Goal: Task Accomplishment & Management: Use online tool/utility

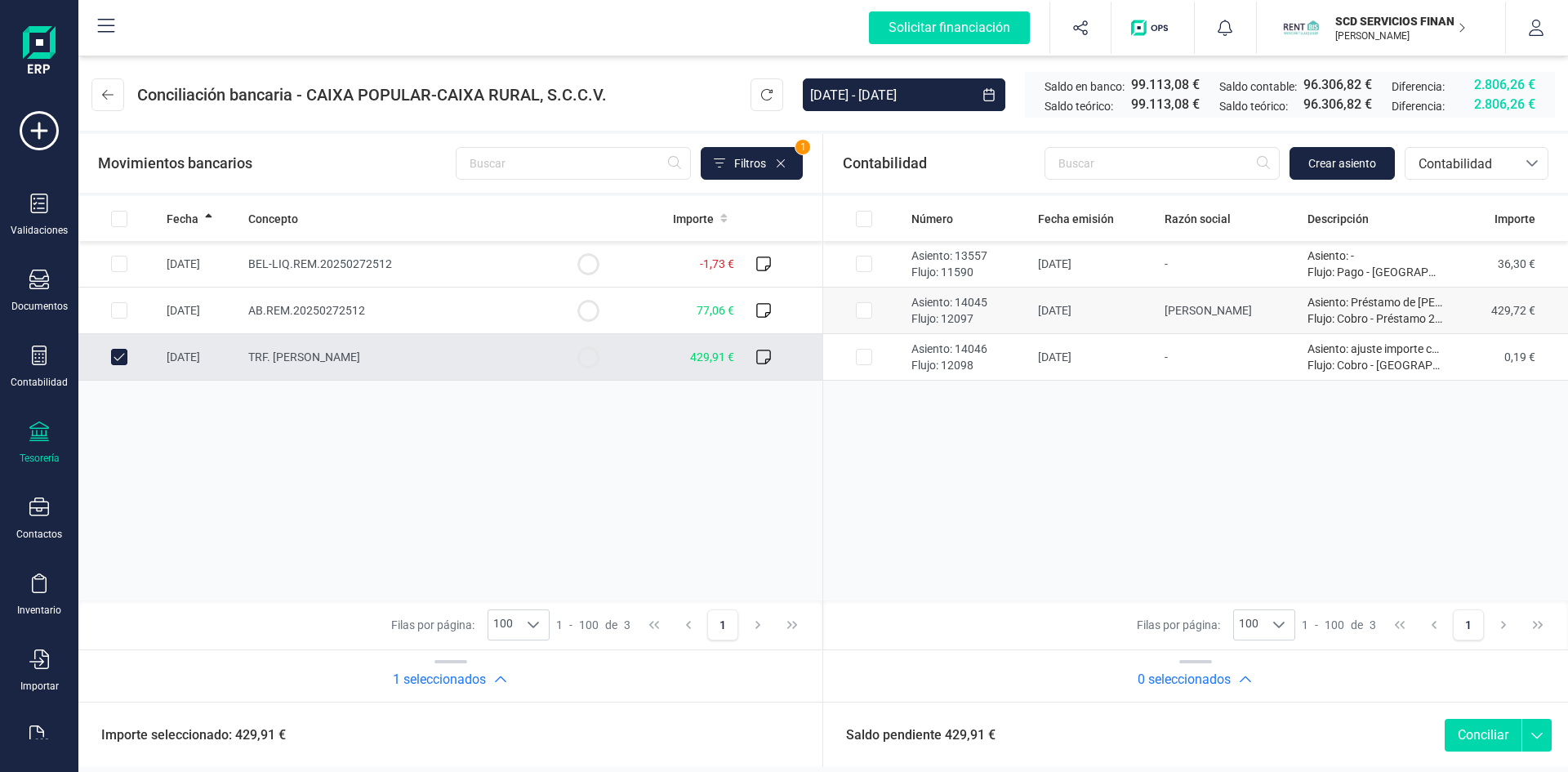
click at [858, 311] on input "Row Selected ada272d3-1a8e-4f78-98fa-0147ef78e818" at bounding box center [864, 310] width 16 height 16
checkbox input "true"
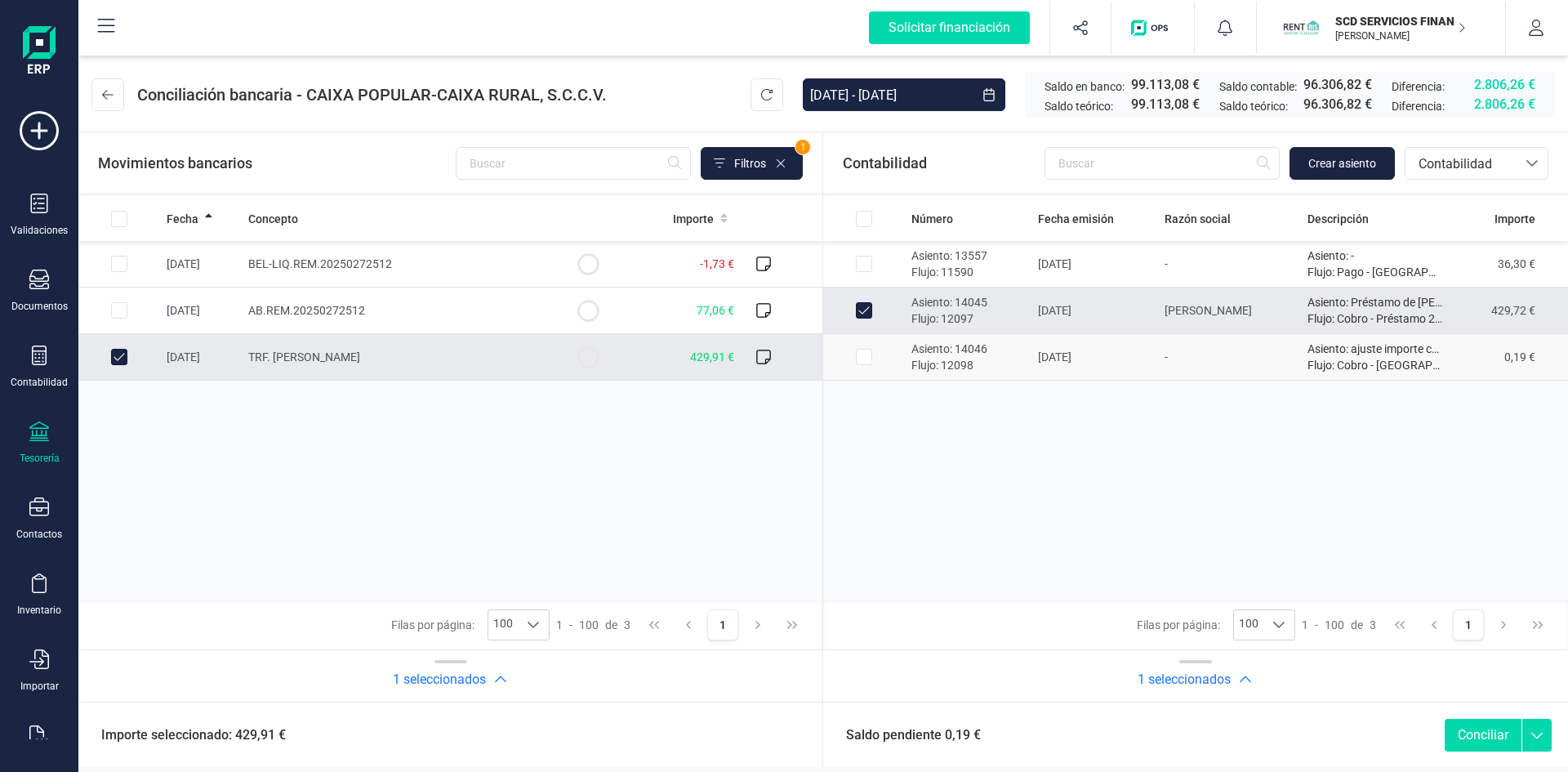
click at [863, 361] on input "Row Selected e5c88d43-7717-46ad-bfb5-6fe45d2fd42c" at bounding box center [864, 357] width 16 height 16
checkbox input "true"
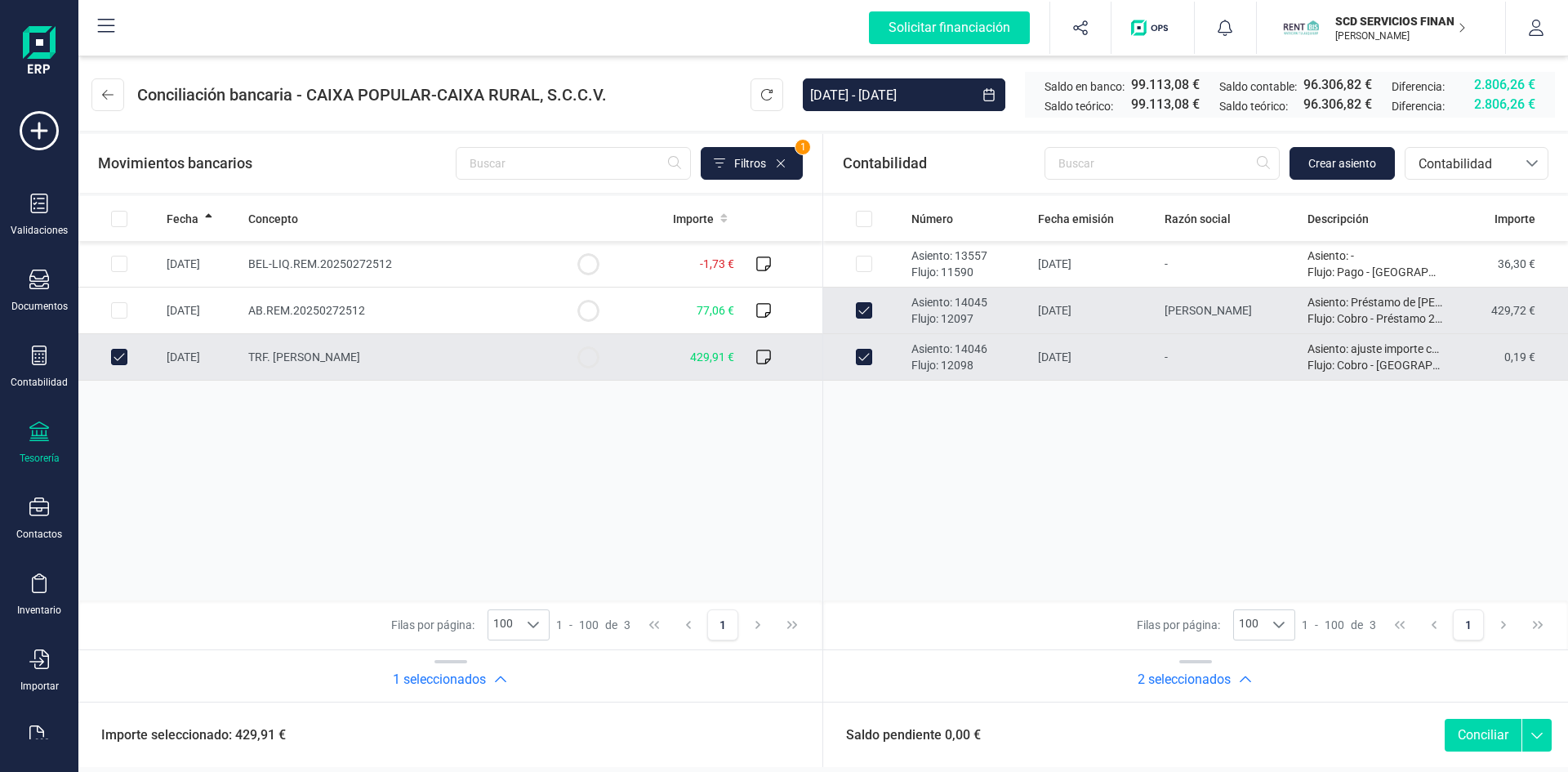
click at [1494, 733] on button "Conciliar" at bounding box center [1483, 735] width 77 height 33
checkbox input "false"
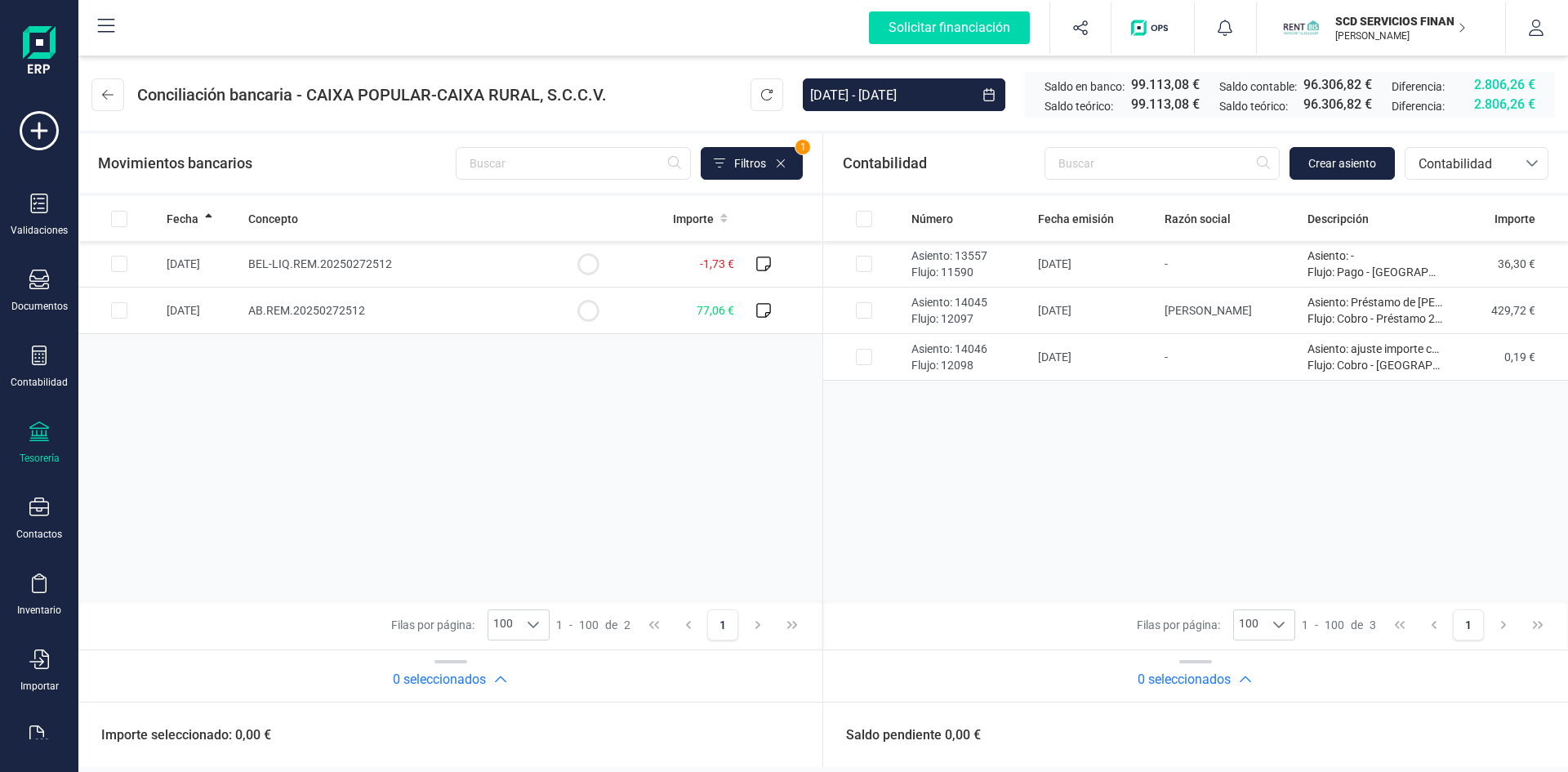
click at [1199, 525] on div "Número Fecha emisión Razón social Descripción Importe Asiento: 13557 Flujo: 115…" at bounding box center [1195, 398] width 745 height 404
click at [972, 545] on div "Número Fecha emisión Razón social Descripción Importe Asiento: 13557 Flujo: 115…" at bounding box center [1195, 398] width 745 height 404
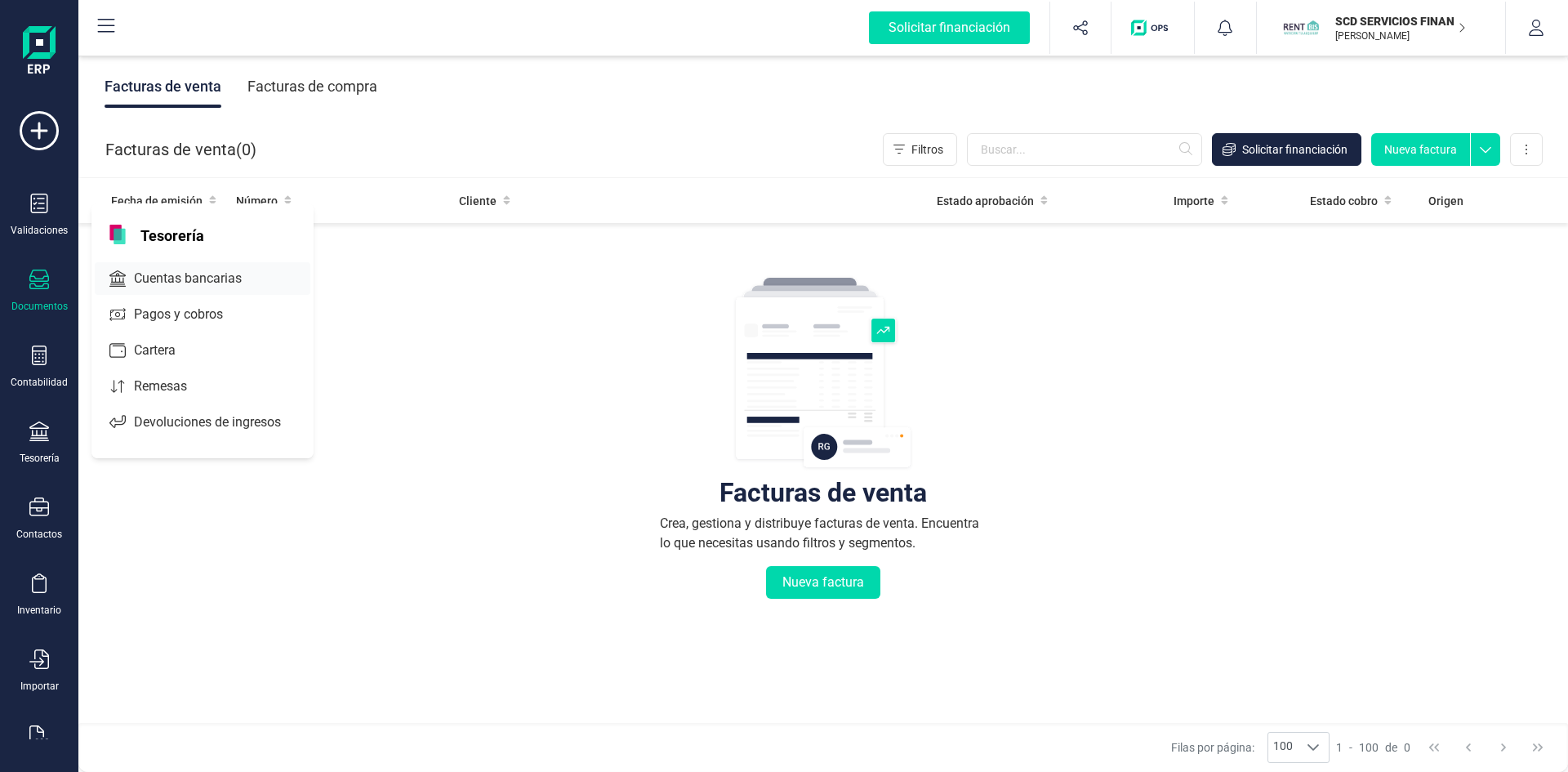
click at [163, 274] on span "Cuentas bancarias" at bounding box center [199, 279] width 144 height 20
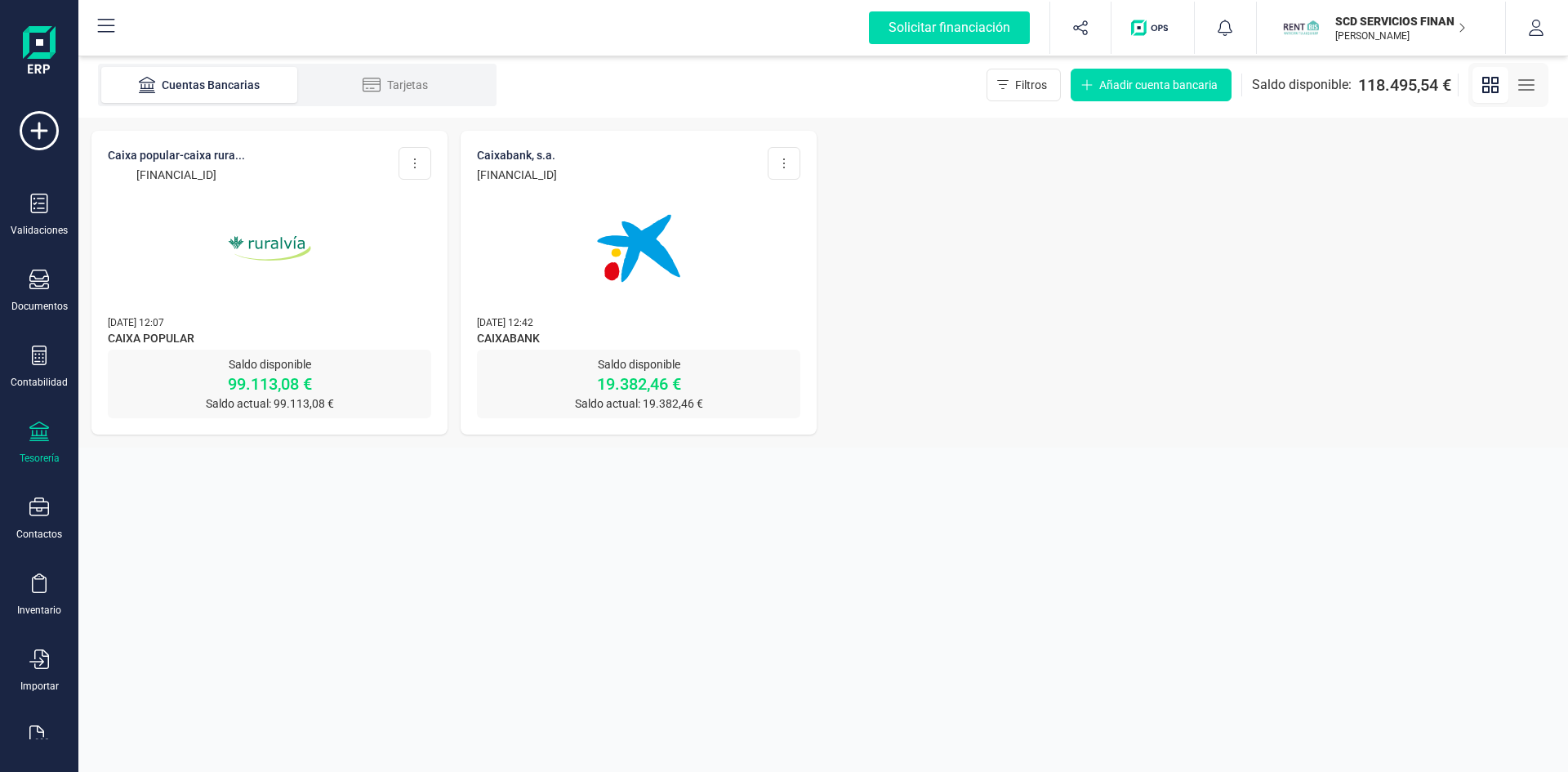
click at [277, 238] on img at bounding box center [269, 248] width 137 height 137
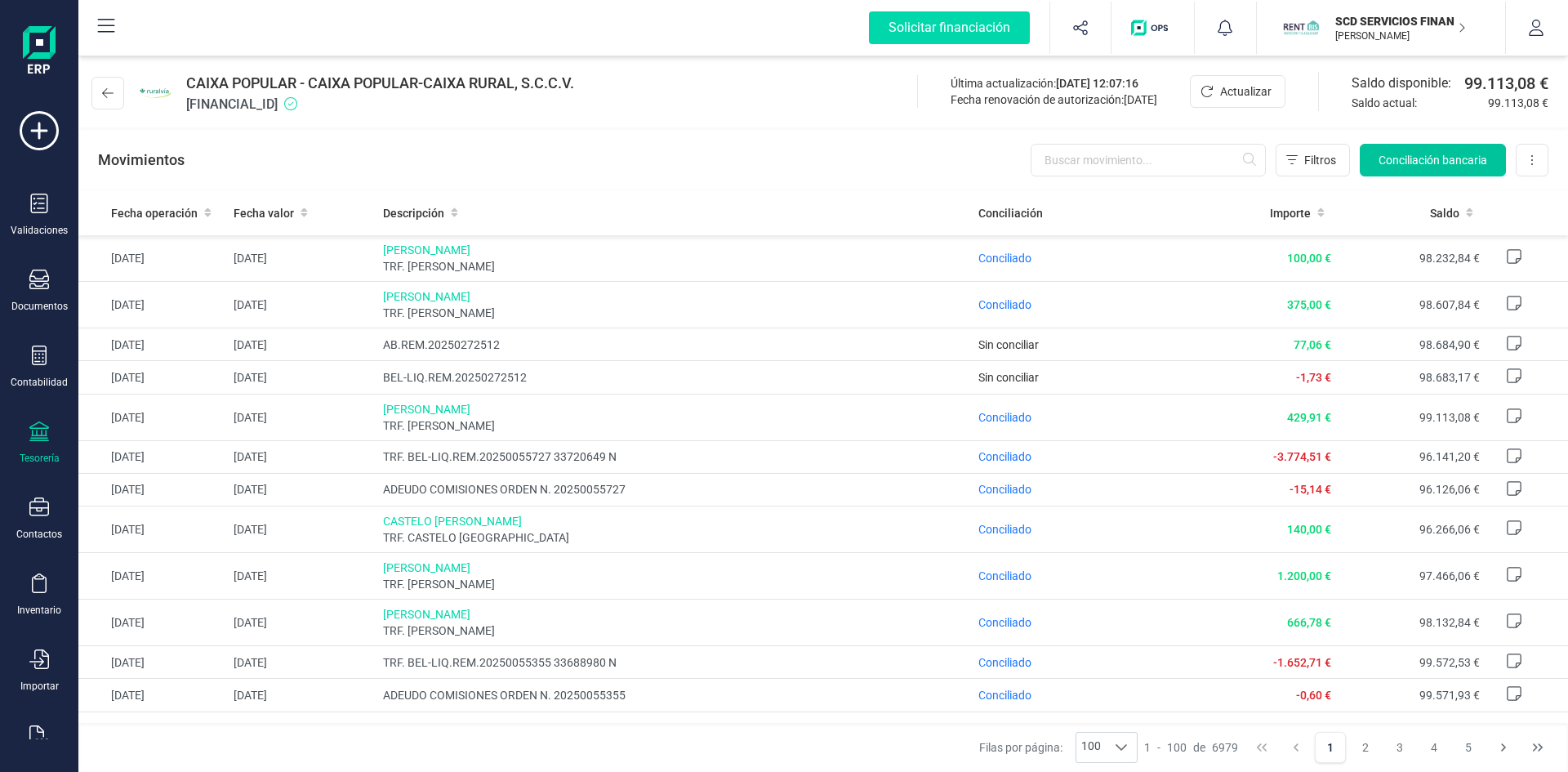
click at [1437, 149] on button "Conciliación bancaria" at bounding box center [1433, 160] width 146 height 33
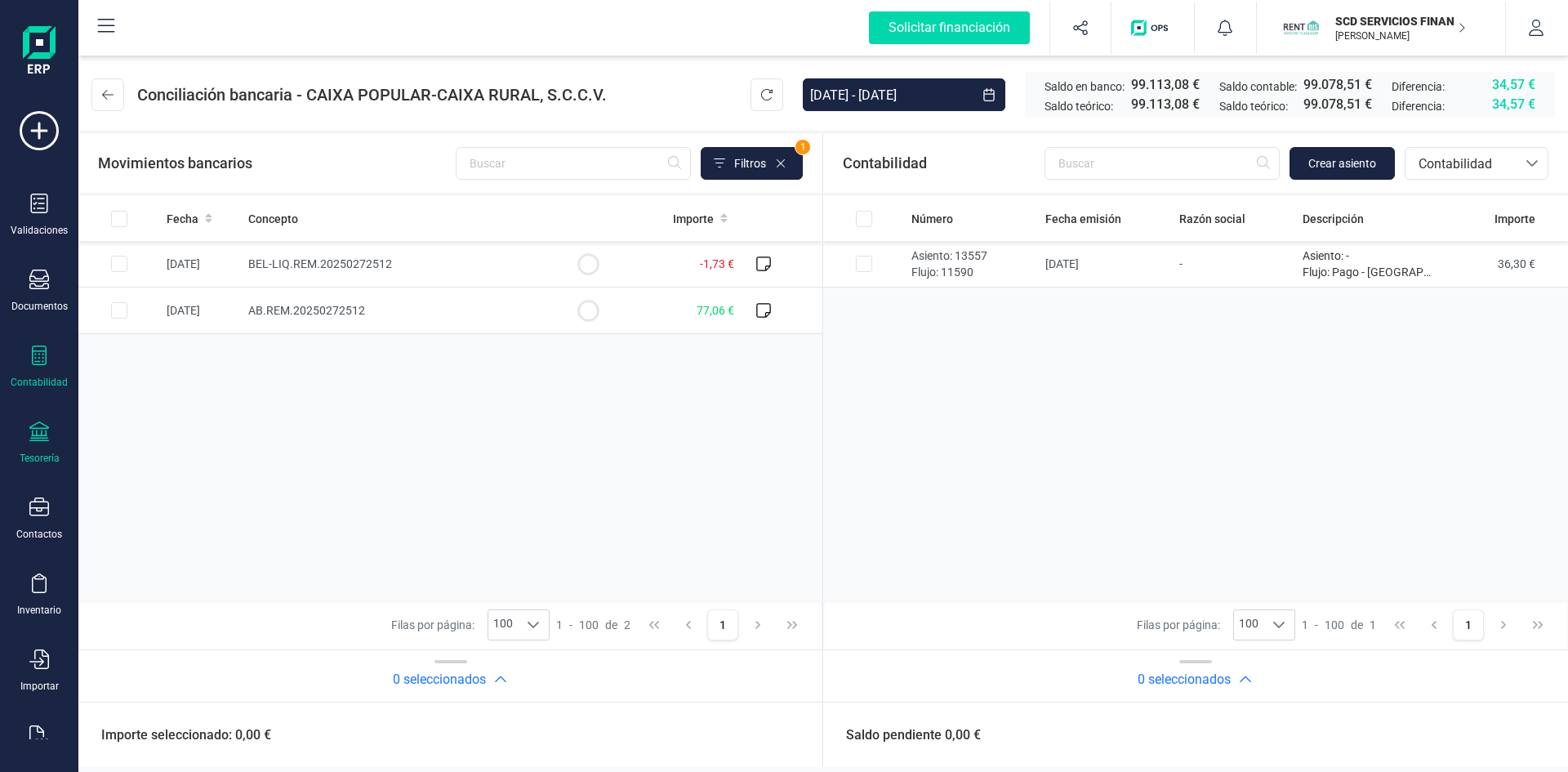
click at [37, 359] on icon at bounding box center [39, 355] width 20 height 20
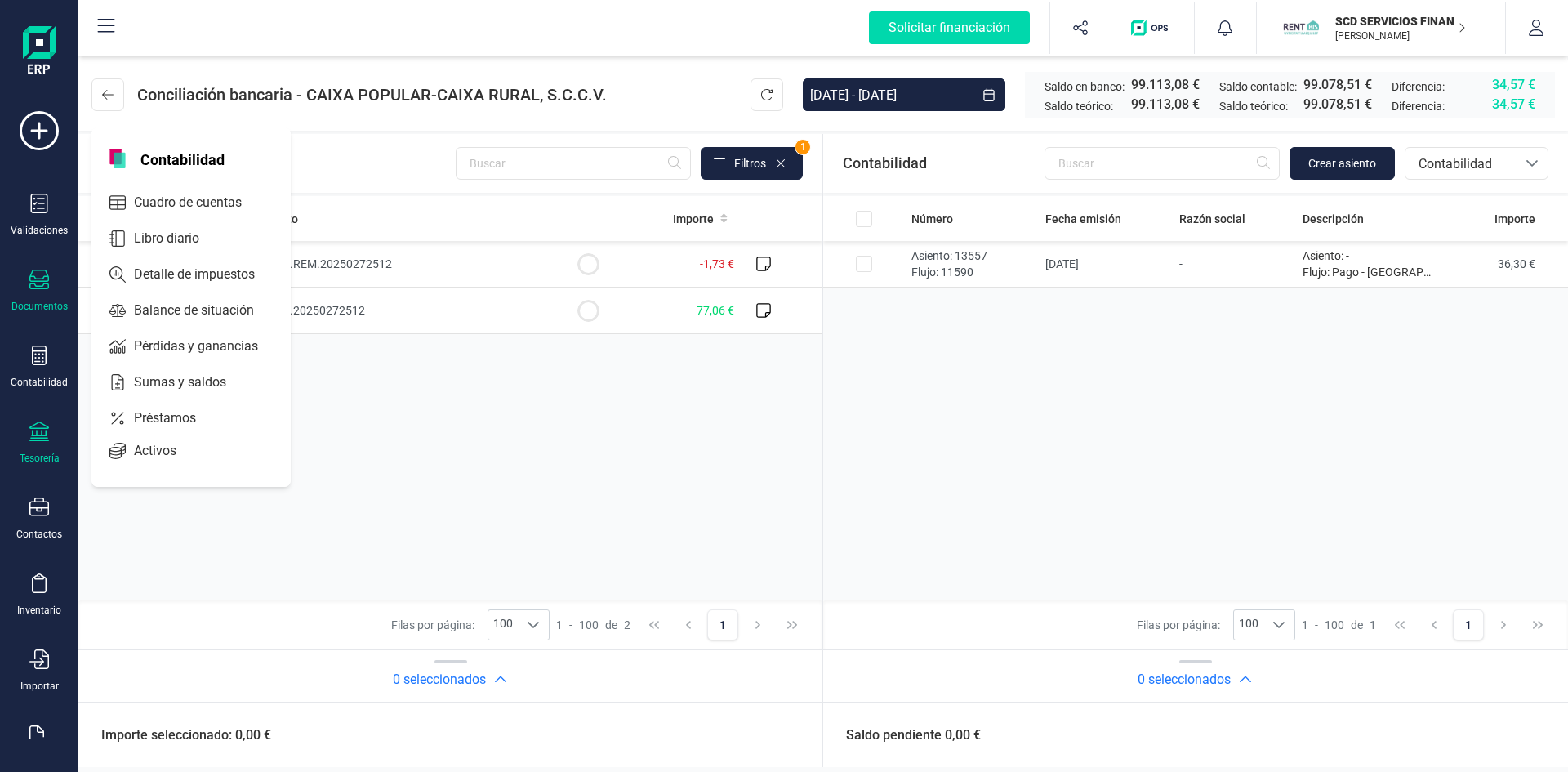
click at [37, 284] on icon at bounding box center [39, 280] width 20 height 20
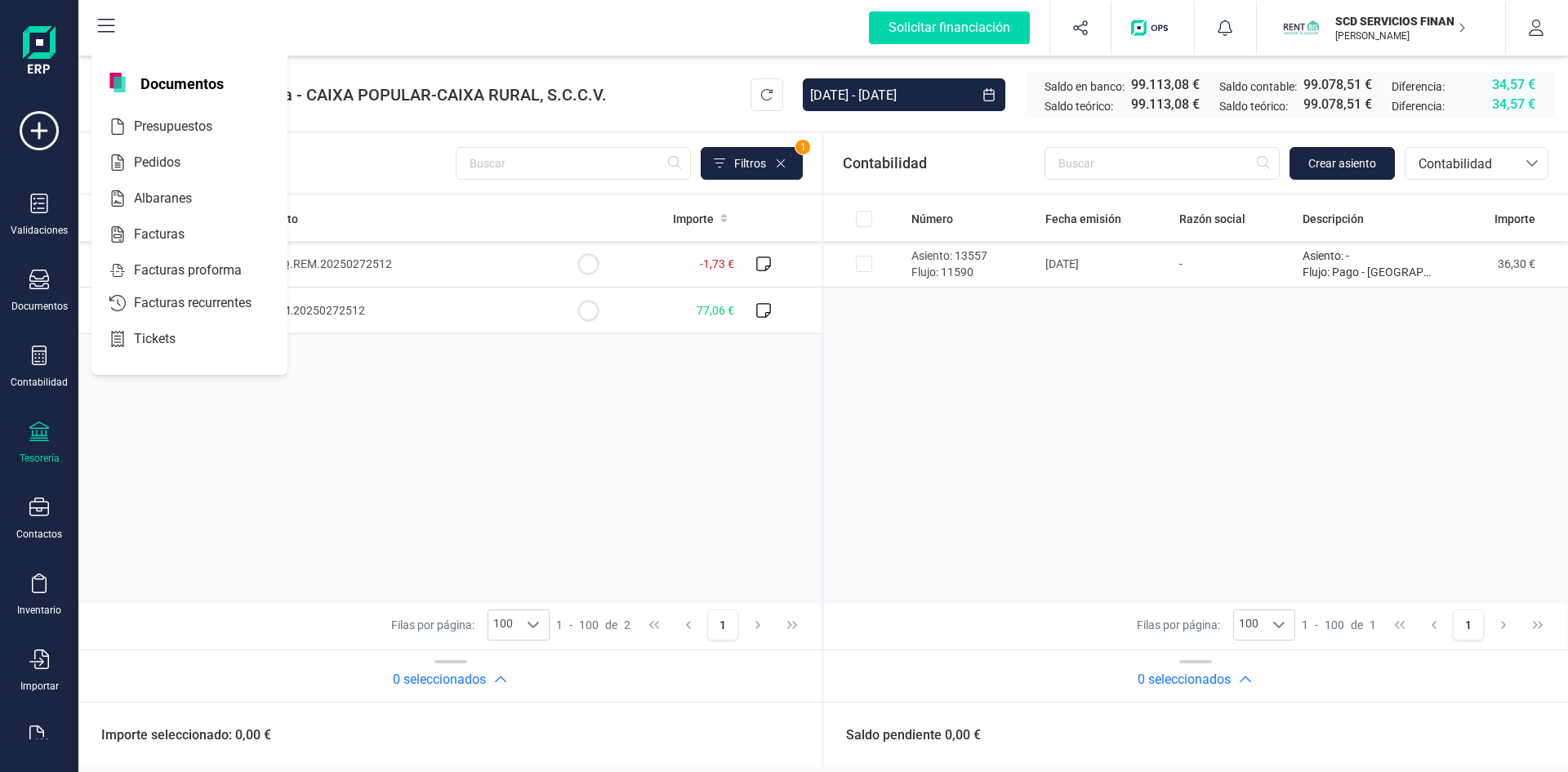
click at [39, 439] on icon at bounding box center [39, 431] width 20 height 20
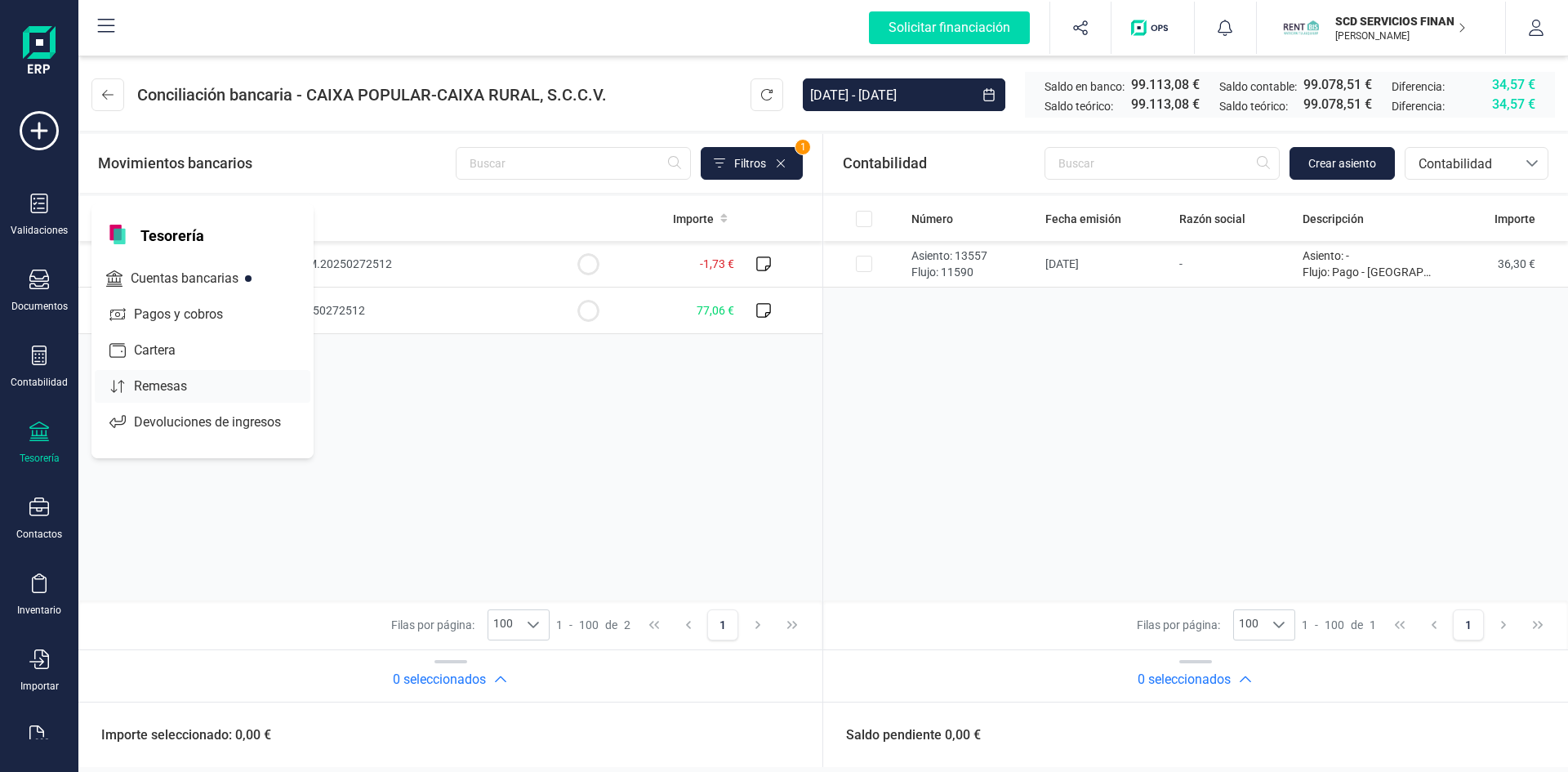
click at [158, 385] on span "Remesas" at bounding box center [171, 387] width 89 height 20
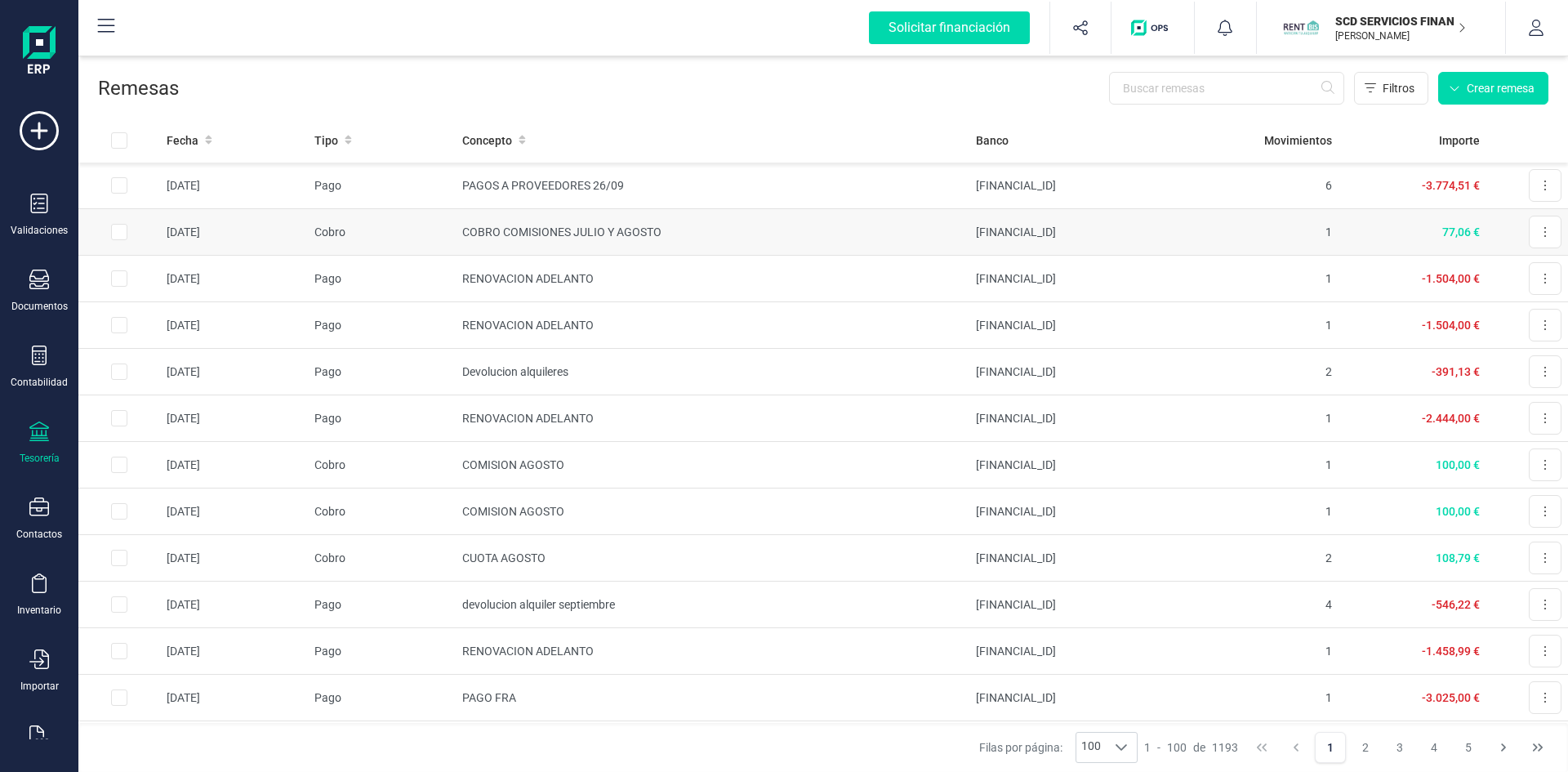
click at [548, 225] on td "COBRO COMISIONES JULIO Y AGOSTO" at bounding box center [713, 232] width 514 height 47
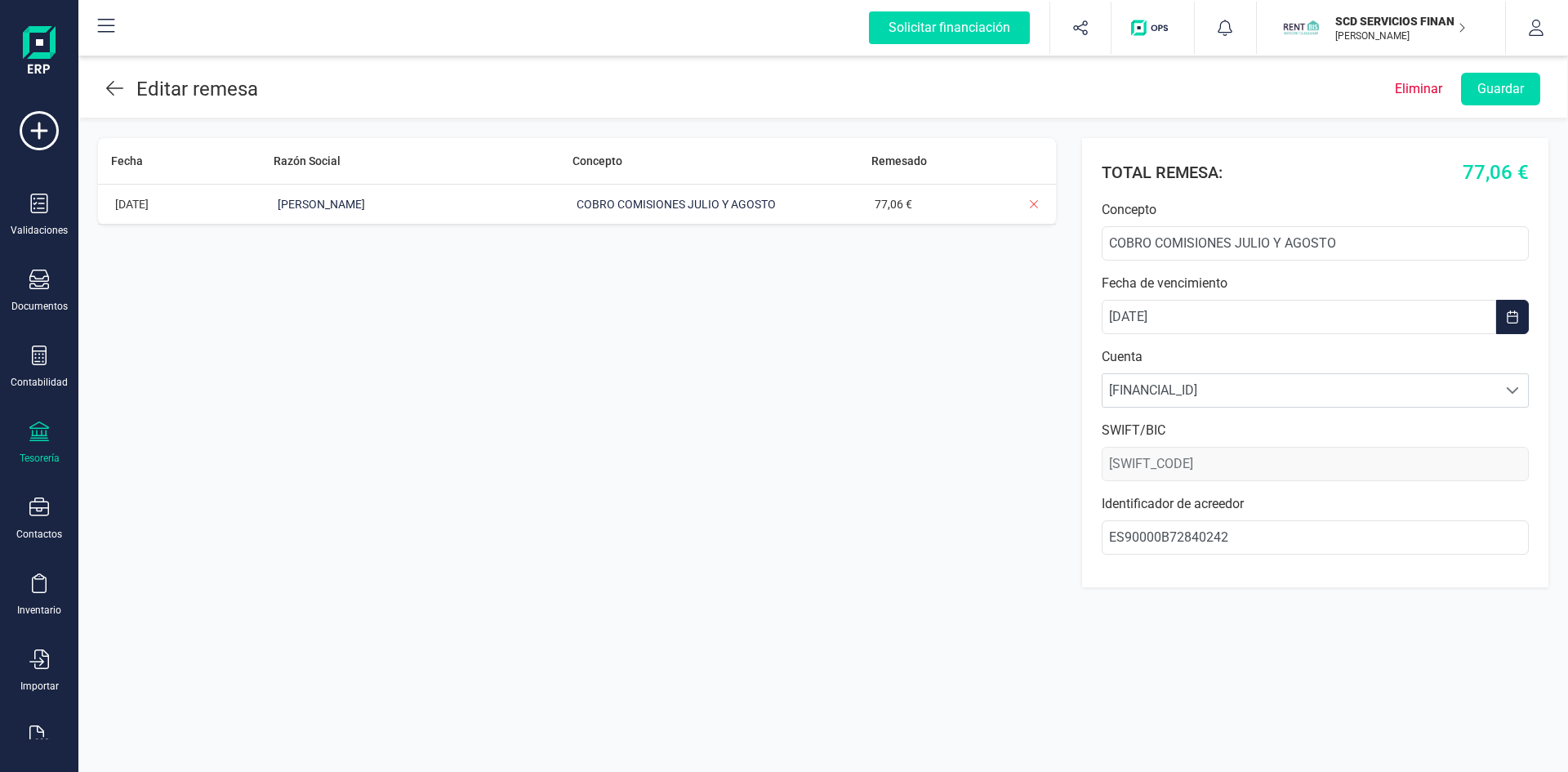
click at [114, 86] on icon at bounding box center [114, 88] width 17 height 20
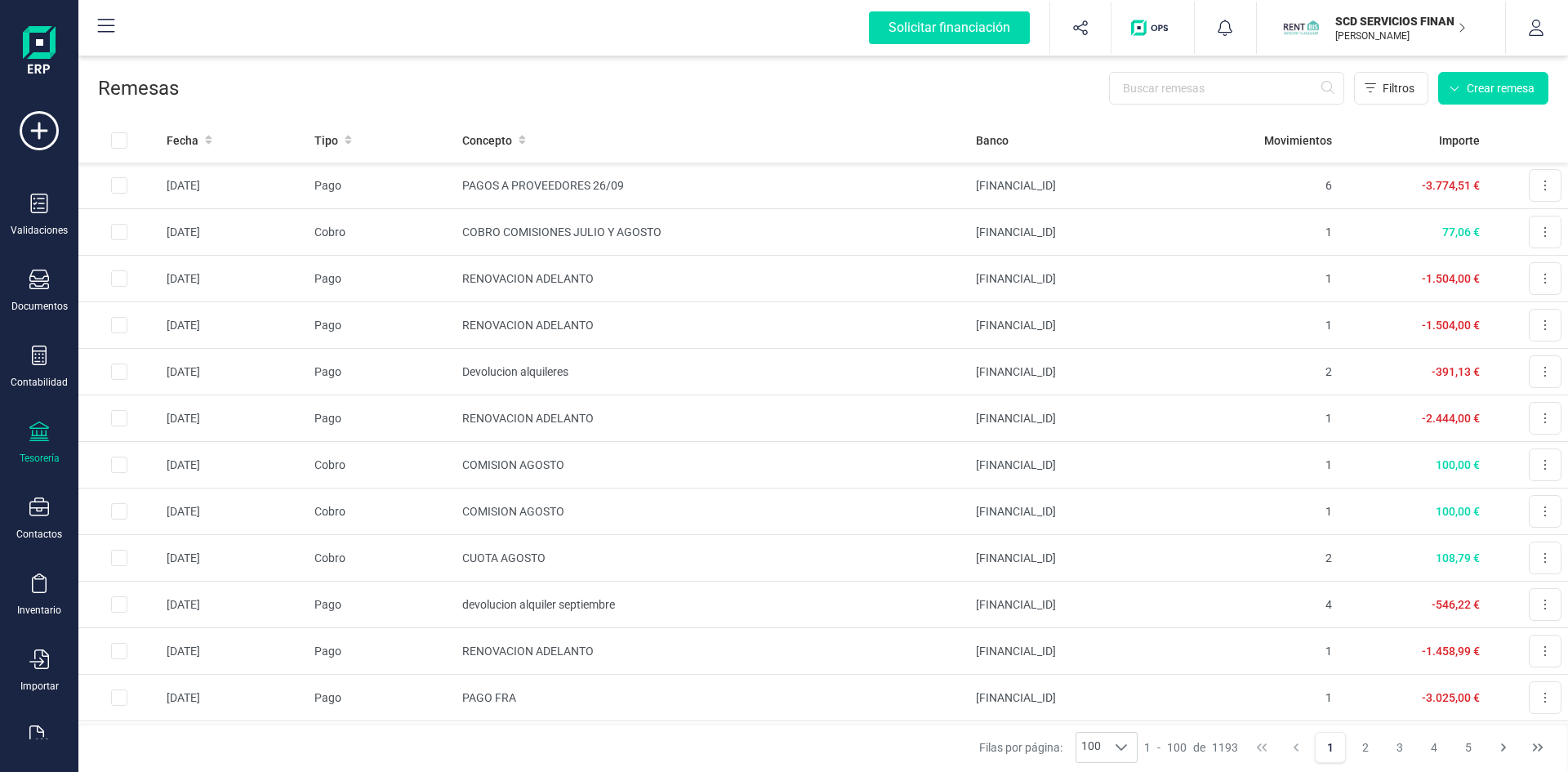
click at [37, 441] on div at bounding box center [39, 433] width 20 height 24
click at [195, 270] on span "Cuentas bancarias" at bounding box center [199, 279] width 144 height 20
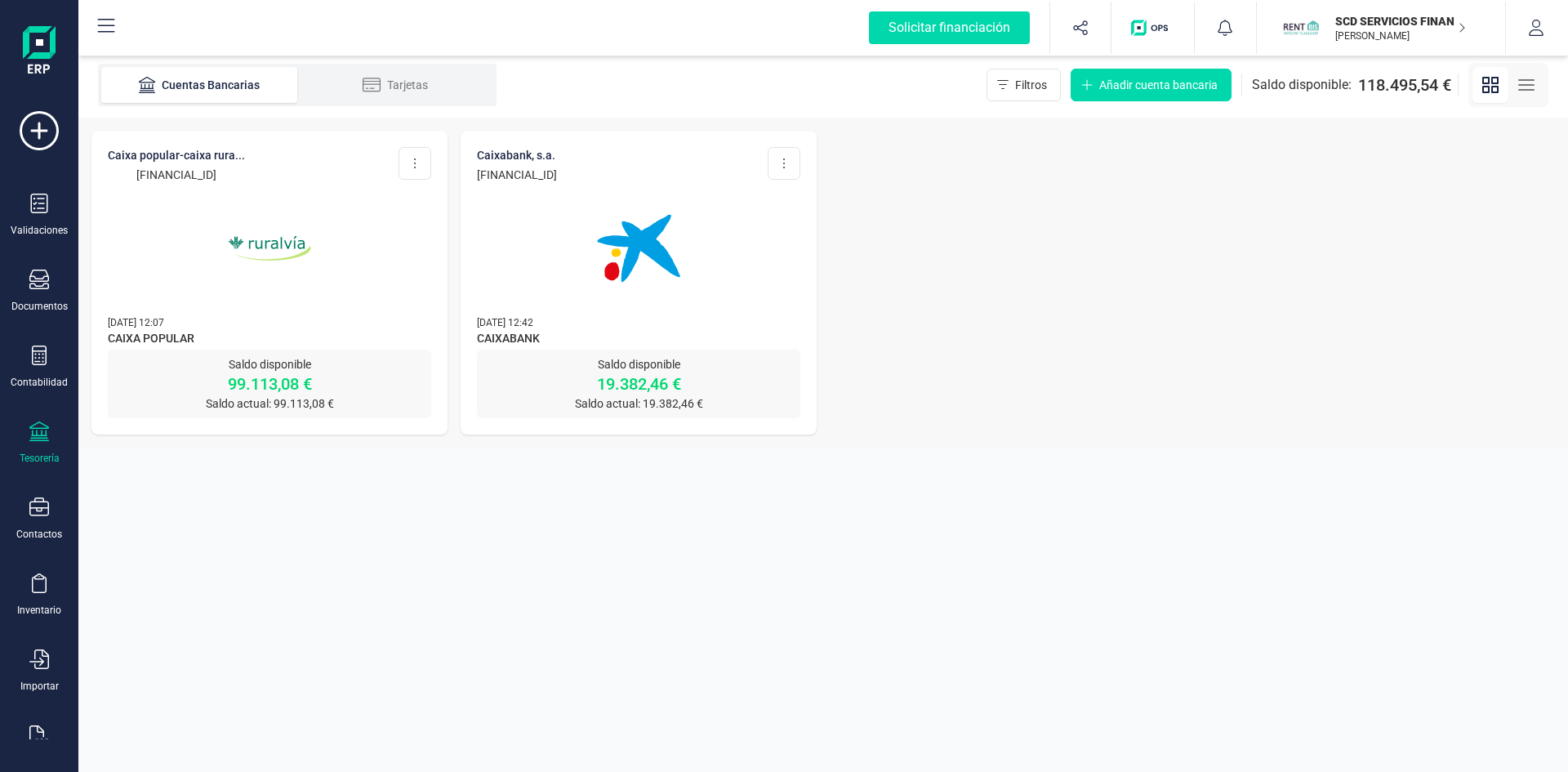
click at [281, 229] on img at bounding box center [269, 248] width 137 height 137
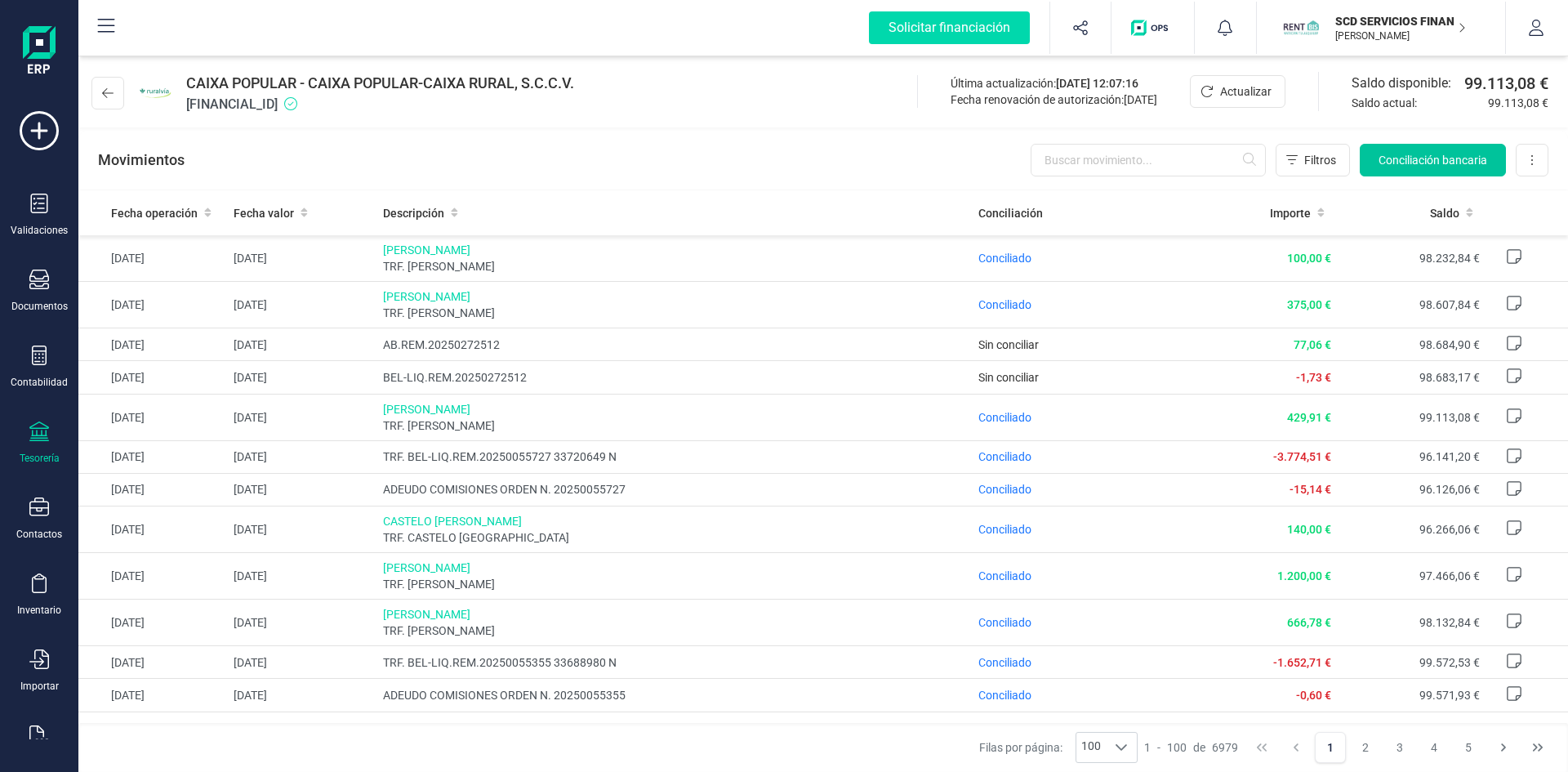
click at [1407, 145] on button "Conciliación bancaria" at bounding box center [1433, 160] width 146 height 33
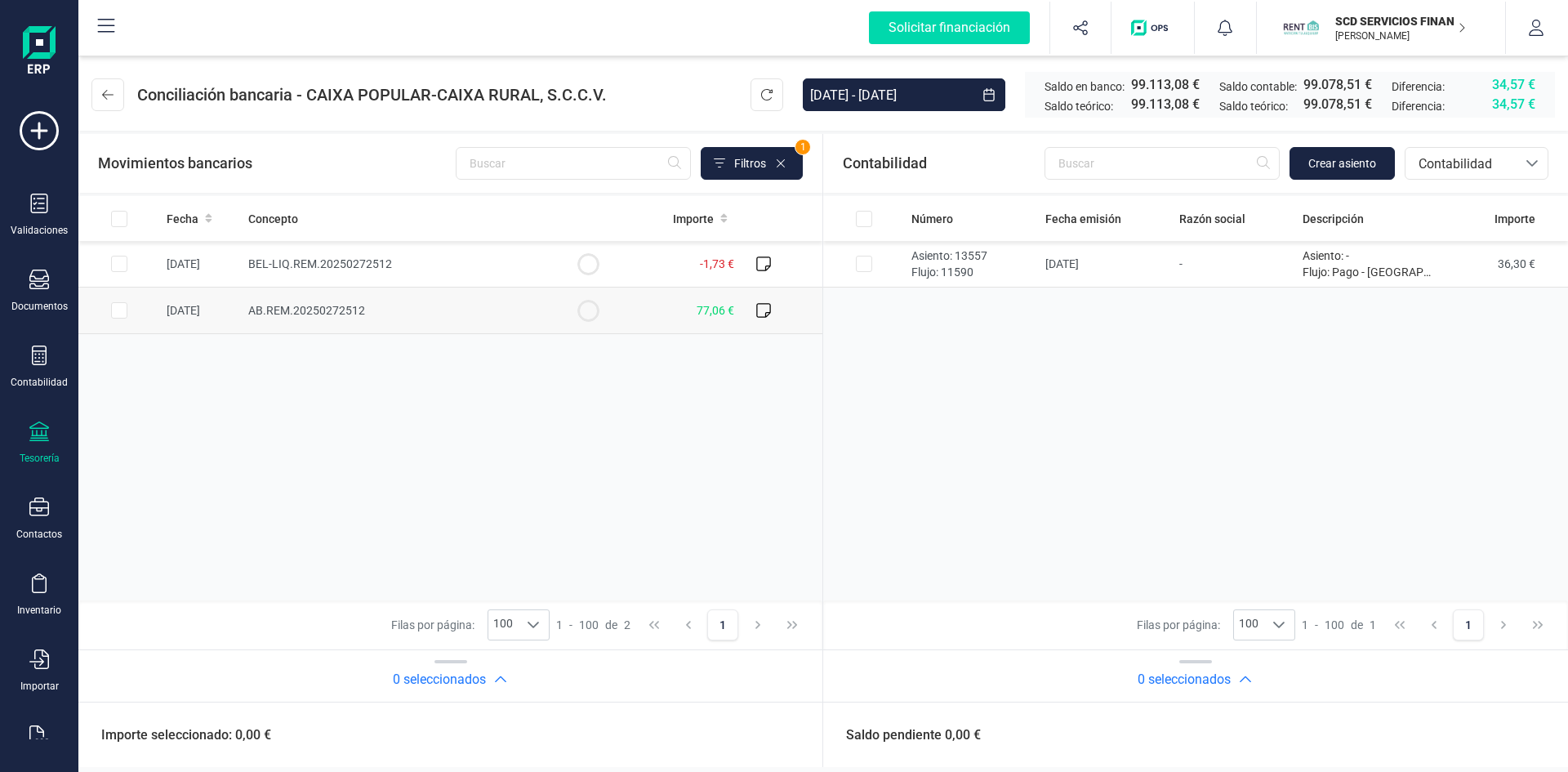
click at [119, 310] on input "Row Selected e42df6f7-02a3-4192-b293-a02ea6e9b5bf" at bounding box center [119, 310] width 16 height 16
checkbox input "true"
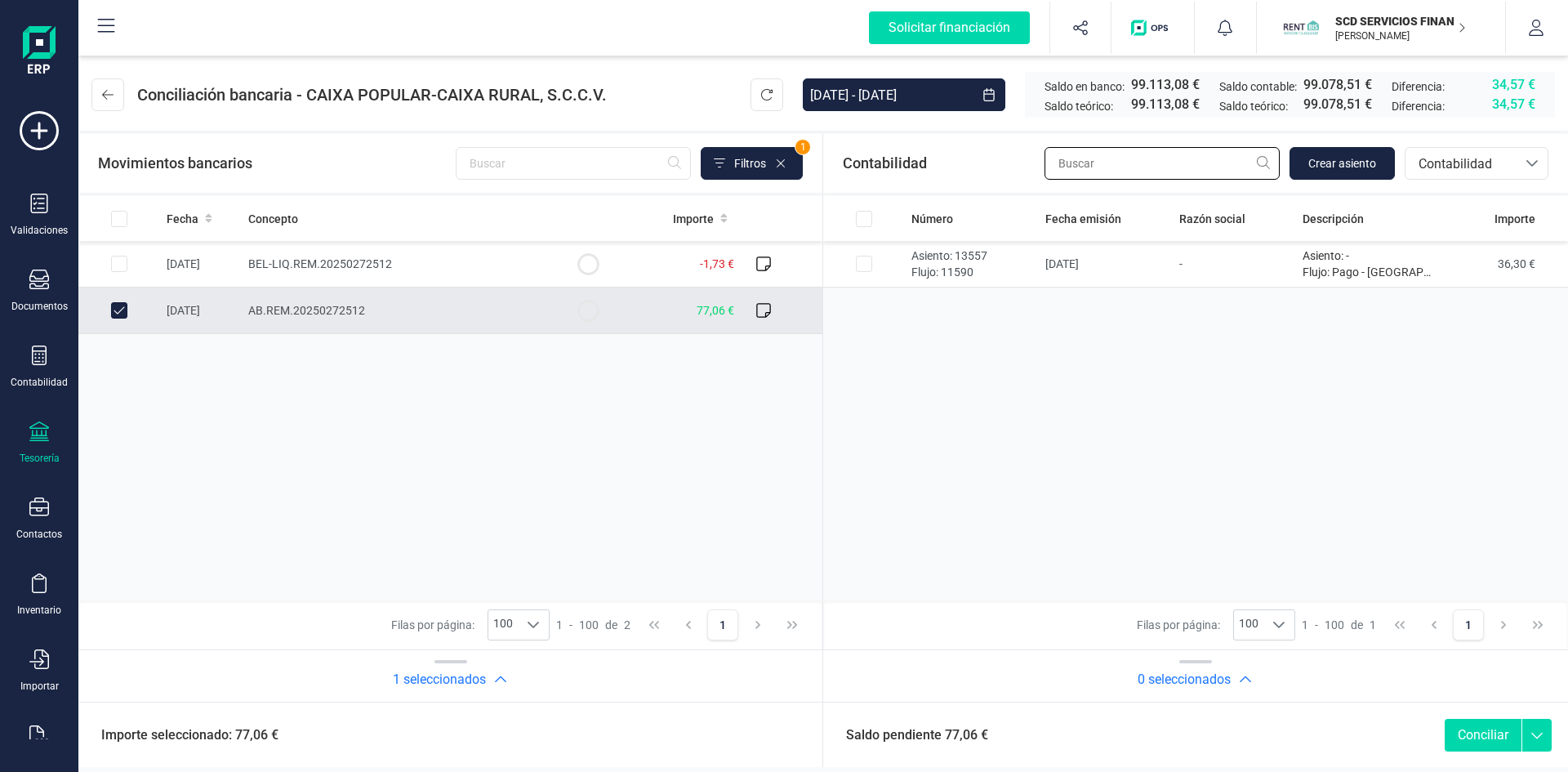
click at [1152, 171] on input "text" at bounding box center [1162, 163] width 235 height 33
type input "[PERSON_NAME]"
click at [1438, 161] on span "Contabilidad" at bounding box center [1461, 164] width 98 height 20
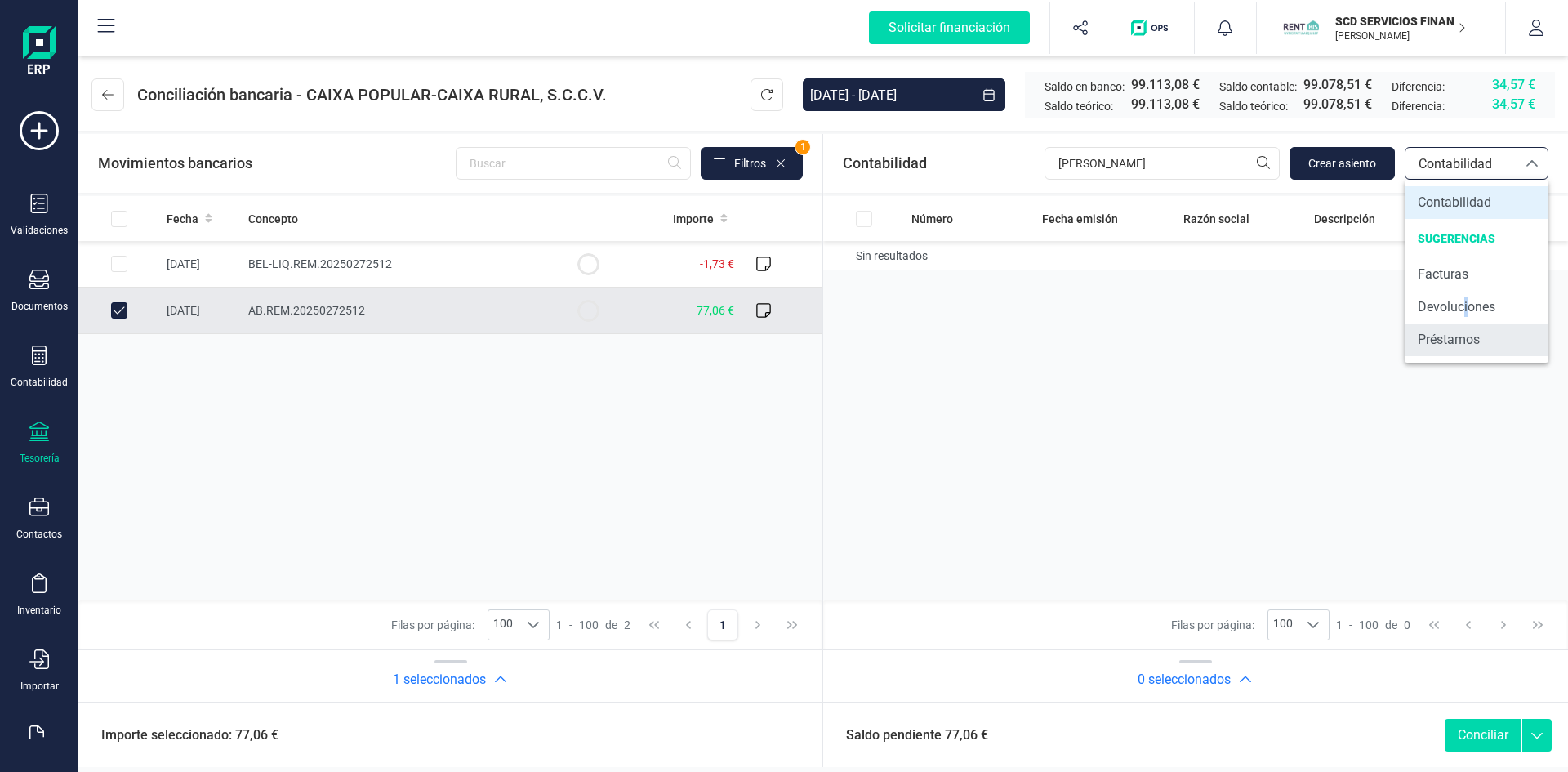
drag, startPoint x: 1466, startPoint y: 304, endPoint x: 1461, endPoint y: 334, distance: 30.6
click at [1461, 334] on ul "Contabilidad SUGERENCIAS Facturas Devoluciones Préstamos" at bounding box center [1477, 271] width 144 height 183
click at [1461, 334] on span "Préstamos" at bounding box center [1449, 340] width 62 height 20
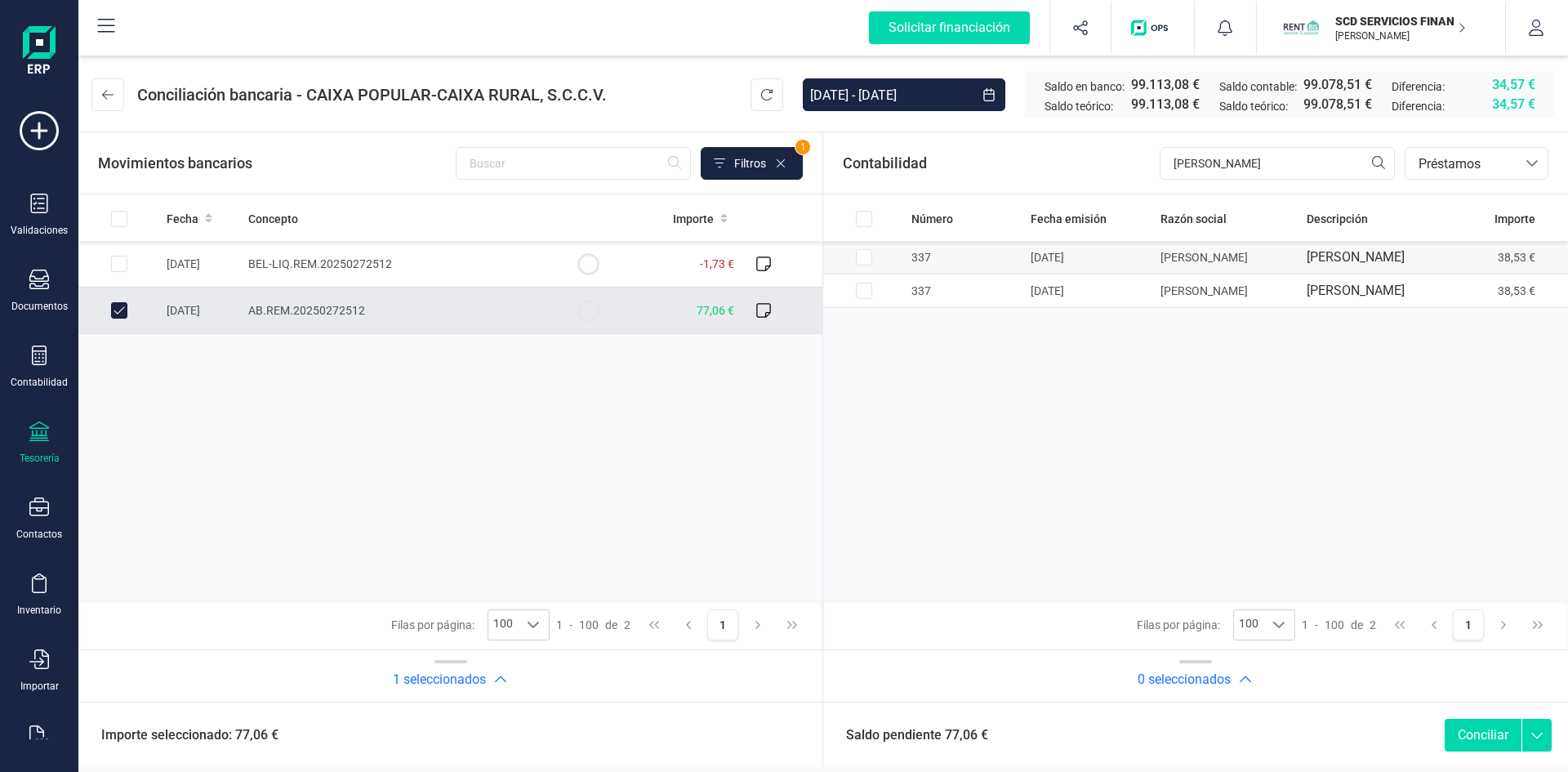
click at [862, 264] on input "Row Selected 16a7a086-f015-4c05-9412-c2d03379a458" at bounding box center [864, 257] width 16 height 16
checkbox input "true"
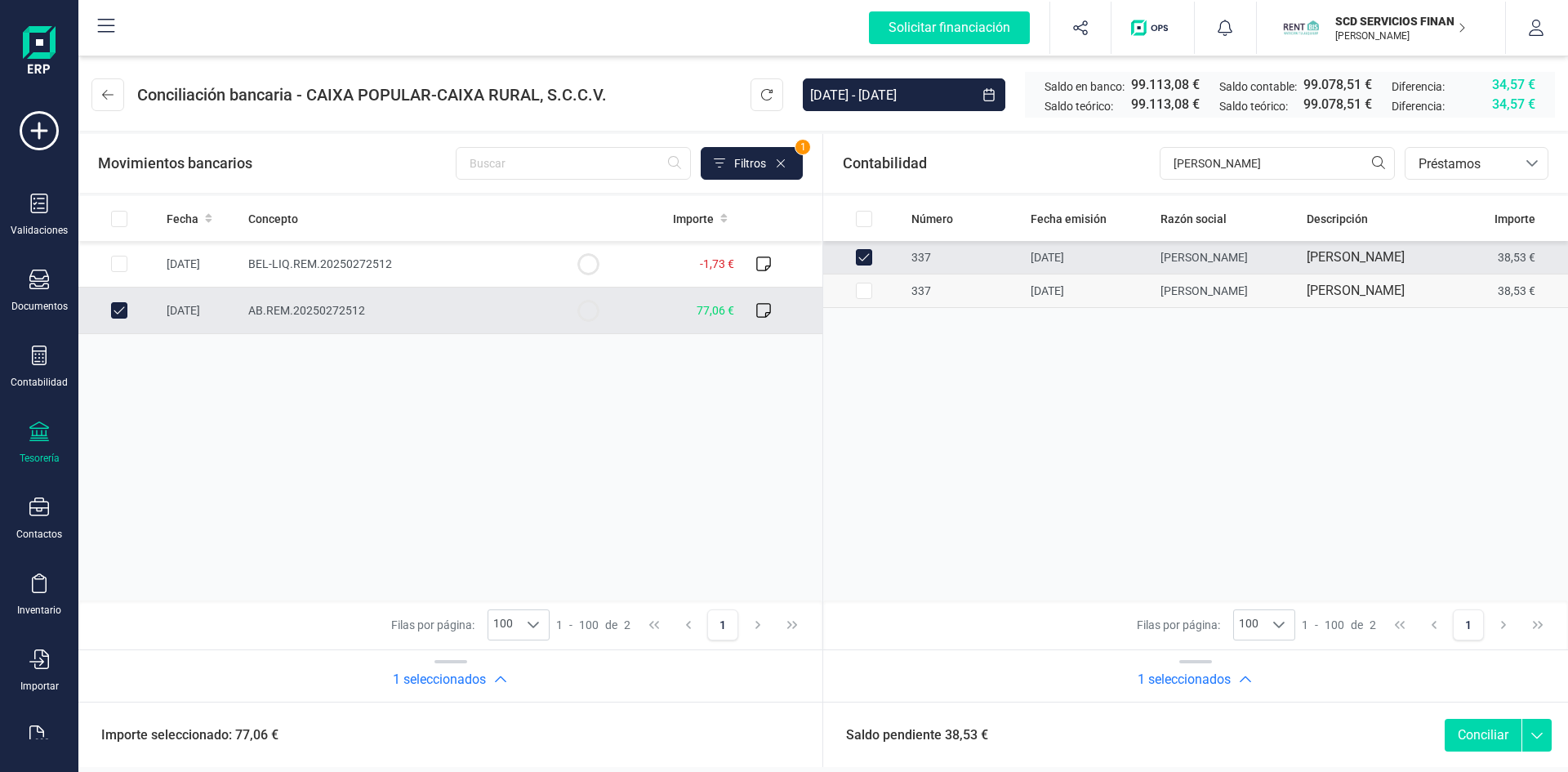
click at [865, 299] on input "Row Selected c52d676e-6c37-4589-bdd1-1869a7d5c051" at bounding box center [864, 291] width 16 height 16
checkbox input "true"
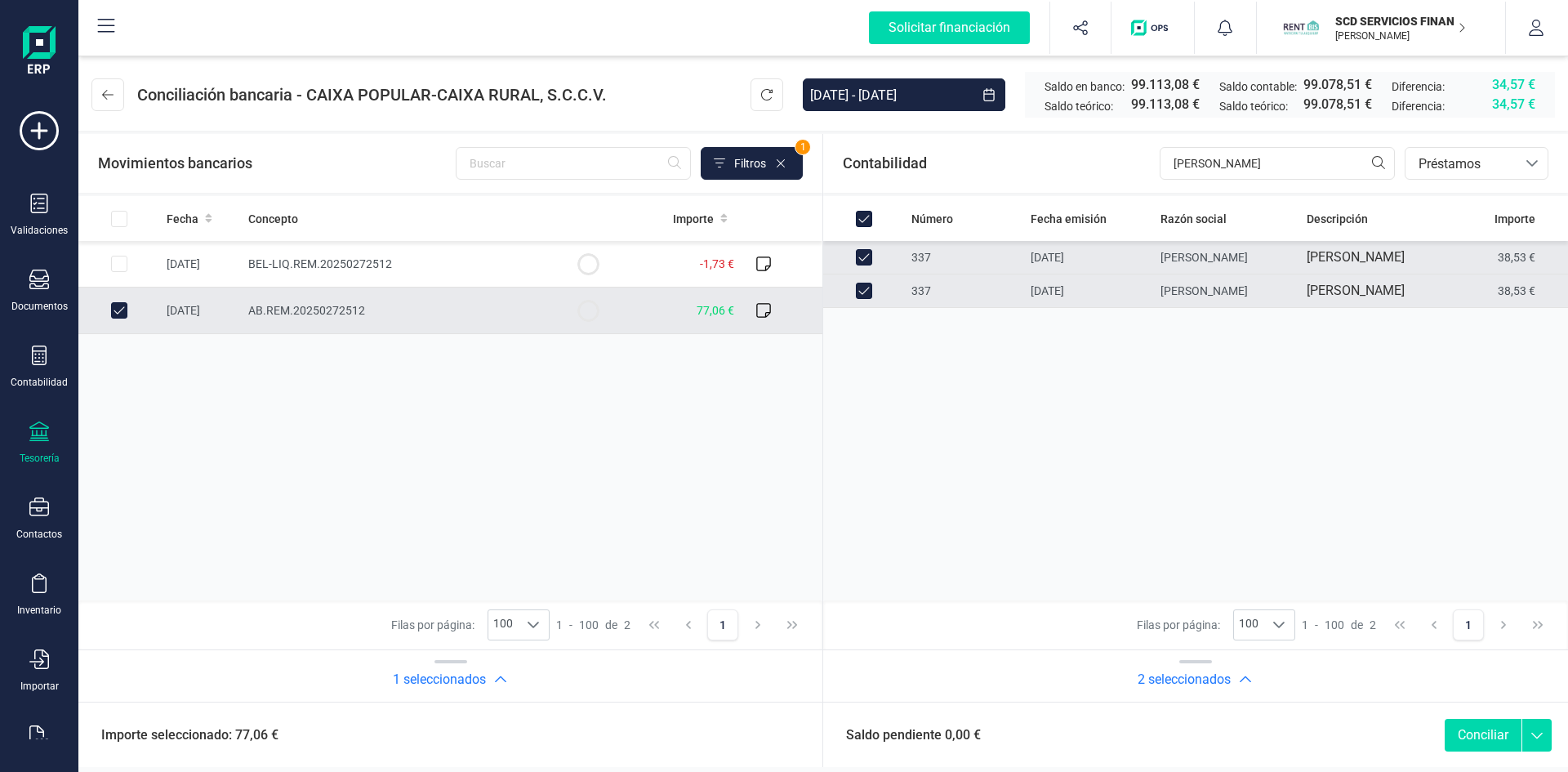
click at [1486, 730] on button "Conciliar" at bounding box center [1483, 735] width 77 height 33
checkbox input "false"
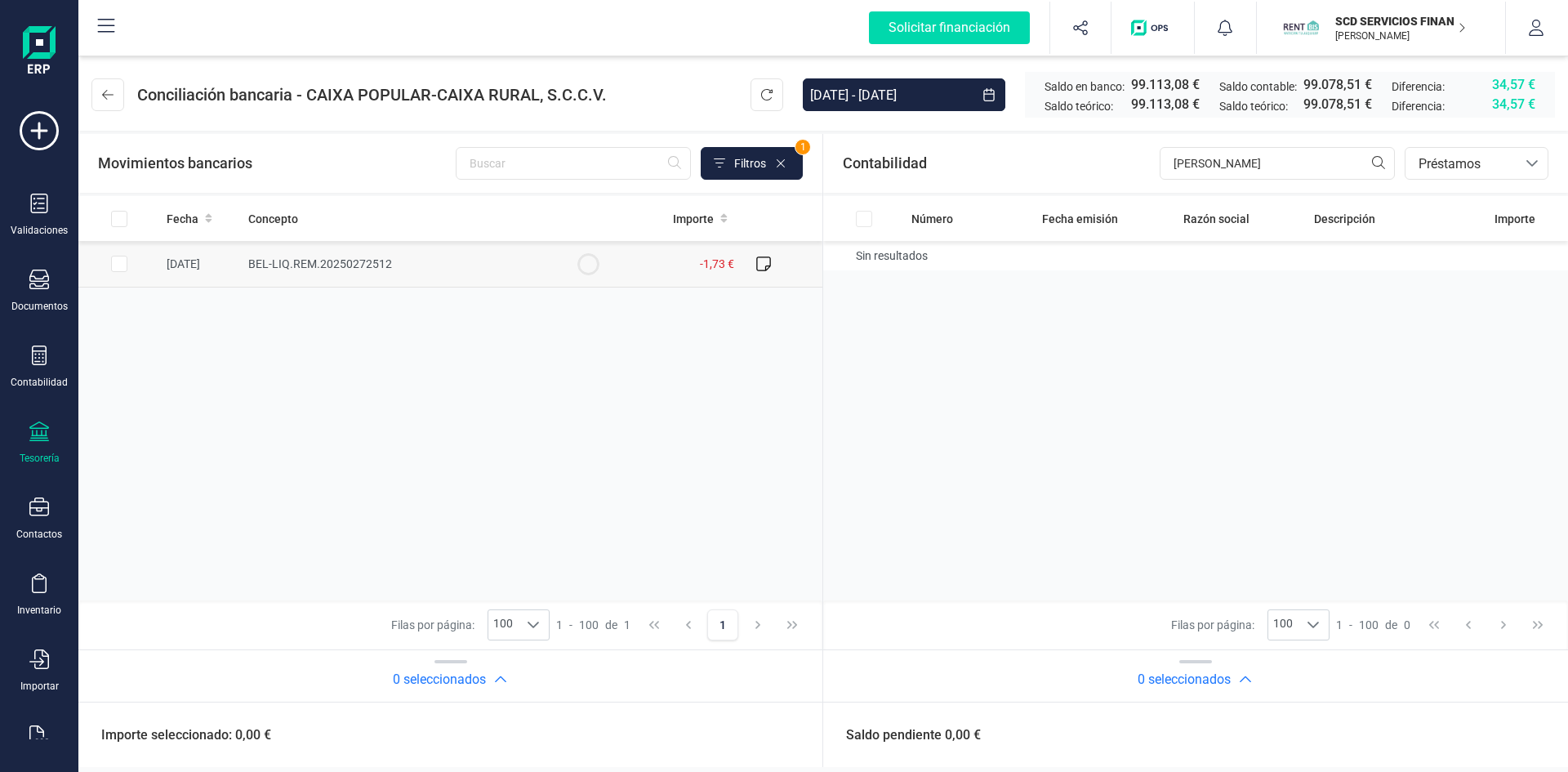
click at [123, 263] on input "Row Selected 2971d937-848f-4333-a5ff-33867dc40aae" at bounding box center [119, 264] width 16 height 16
checkbox input "true"
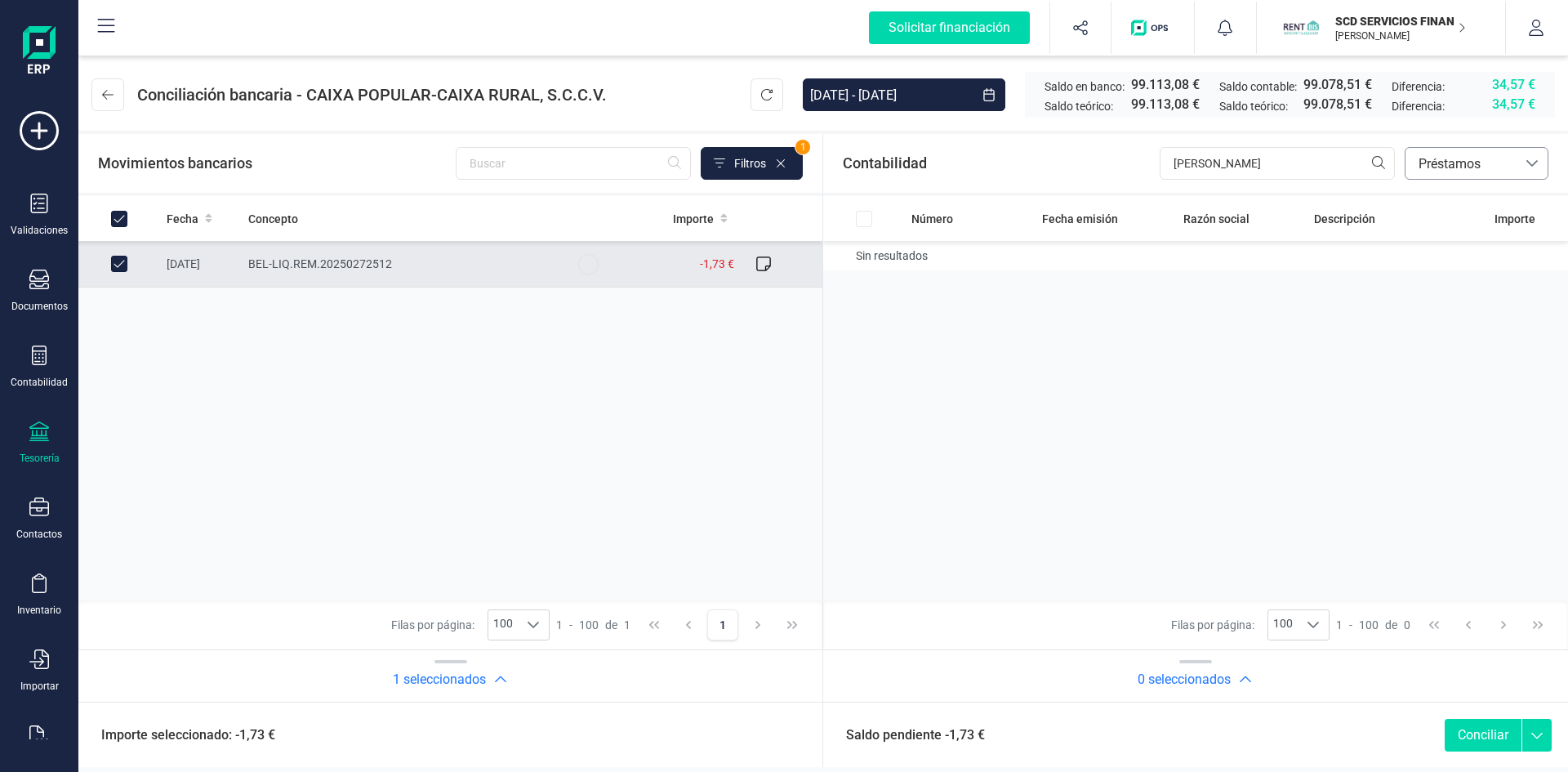
click at [1460, 166] on span "Préstamos" at bounding box center [1461, 164] width 98 height 20
click at [1447, 198] on span "Contabilidad" at bounding box center [1455, 203] width 74 height 20
click at [1327, 163] on span "Crear asiento" at bounding box center [1342, 163] width 68 height 16
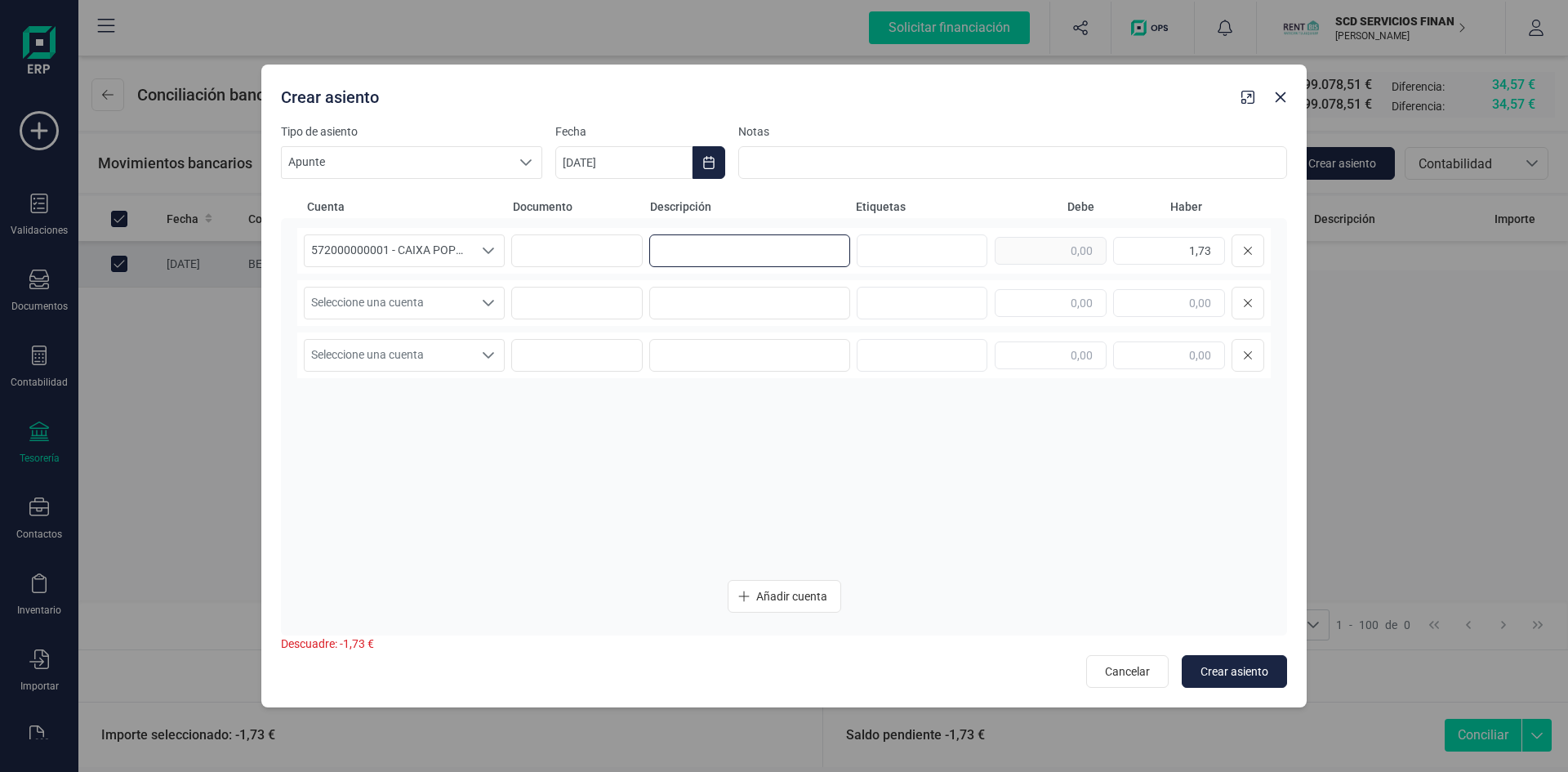
click at [706, 243] on input at bounding box center [749, 250] width 201 height 33
type input "comisiones bancarias"
click at [491, 301] on icon "Seleccione una cuenta" at bounding box center [488, 302] width 13 height 13
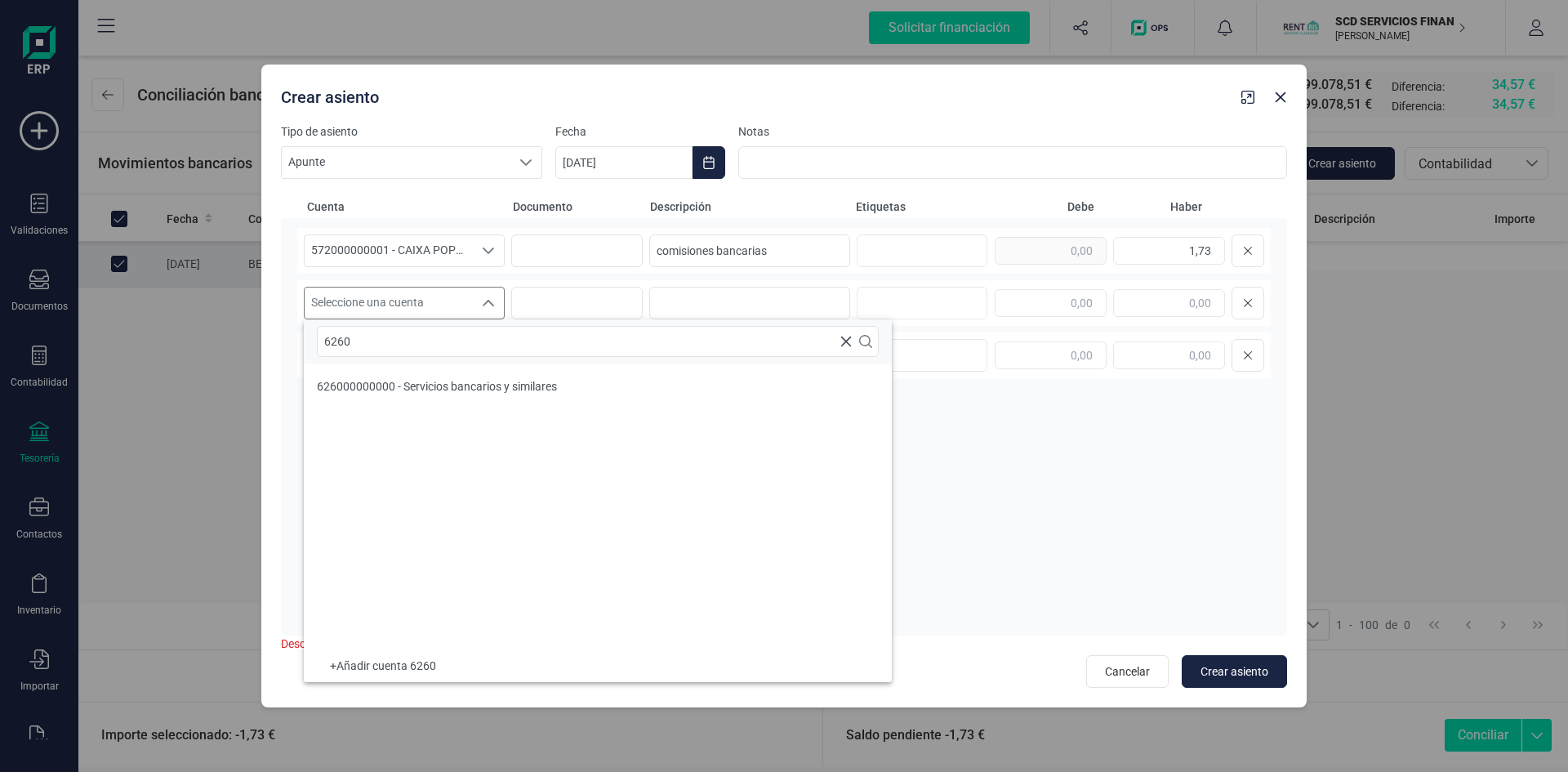
type input "6260"
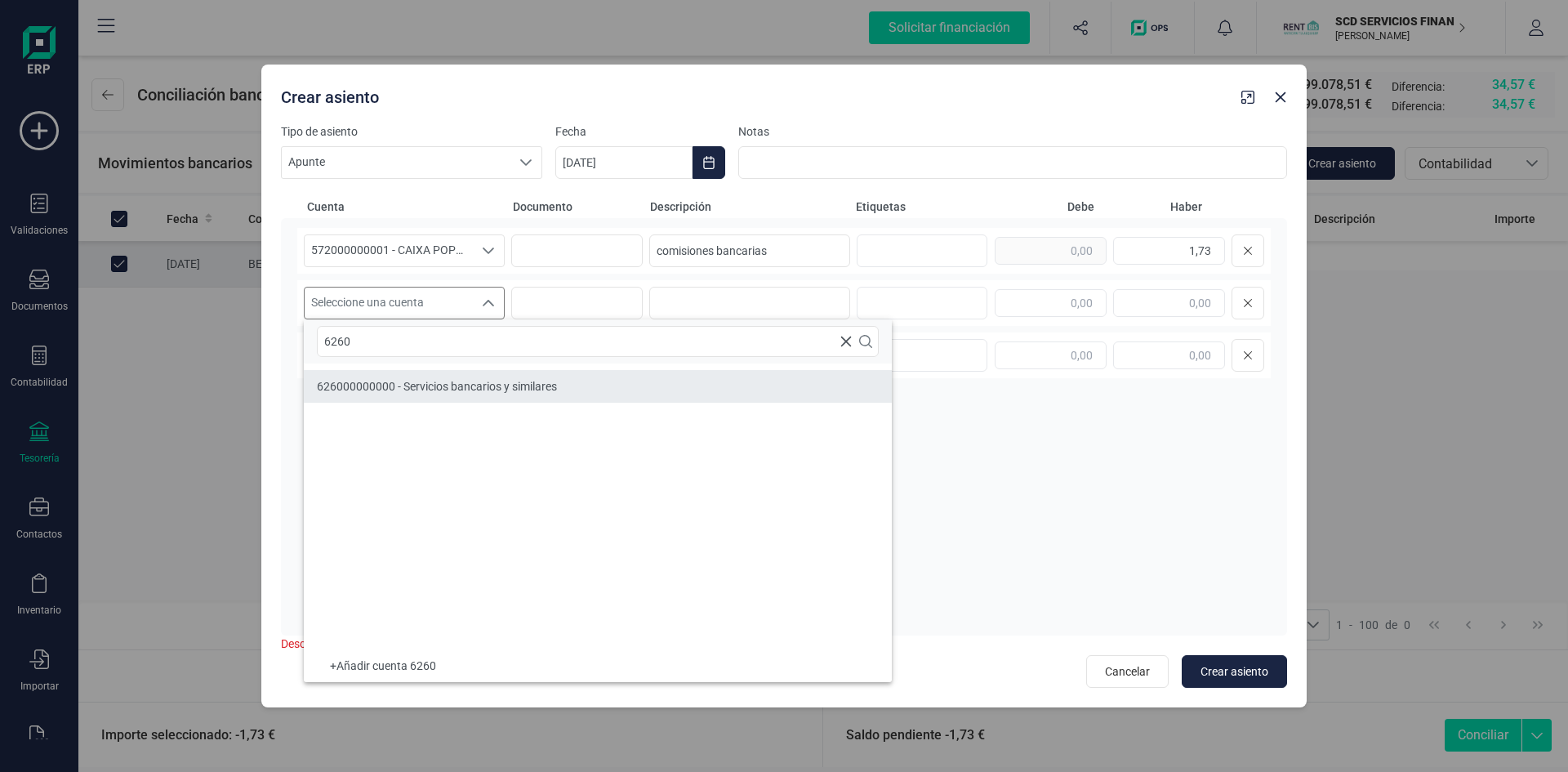
click at [368, 381] on span "626000000000 - Servicios bancarios y similares" at bounding box center [437, 386] width 240 height 13
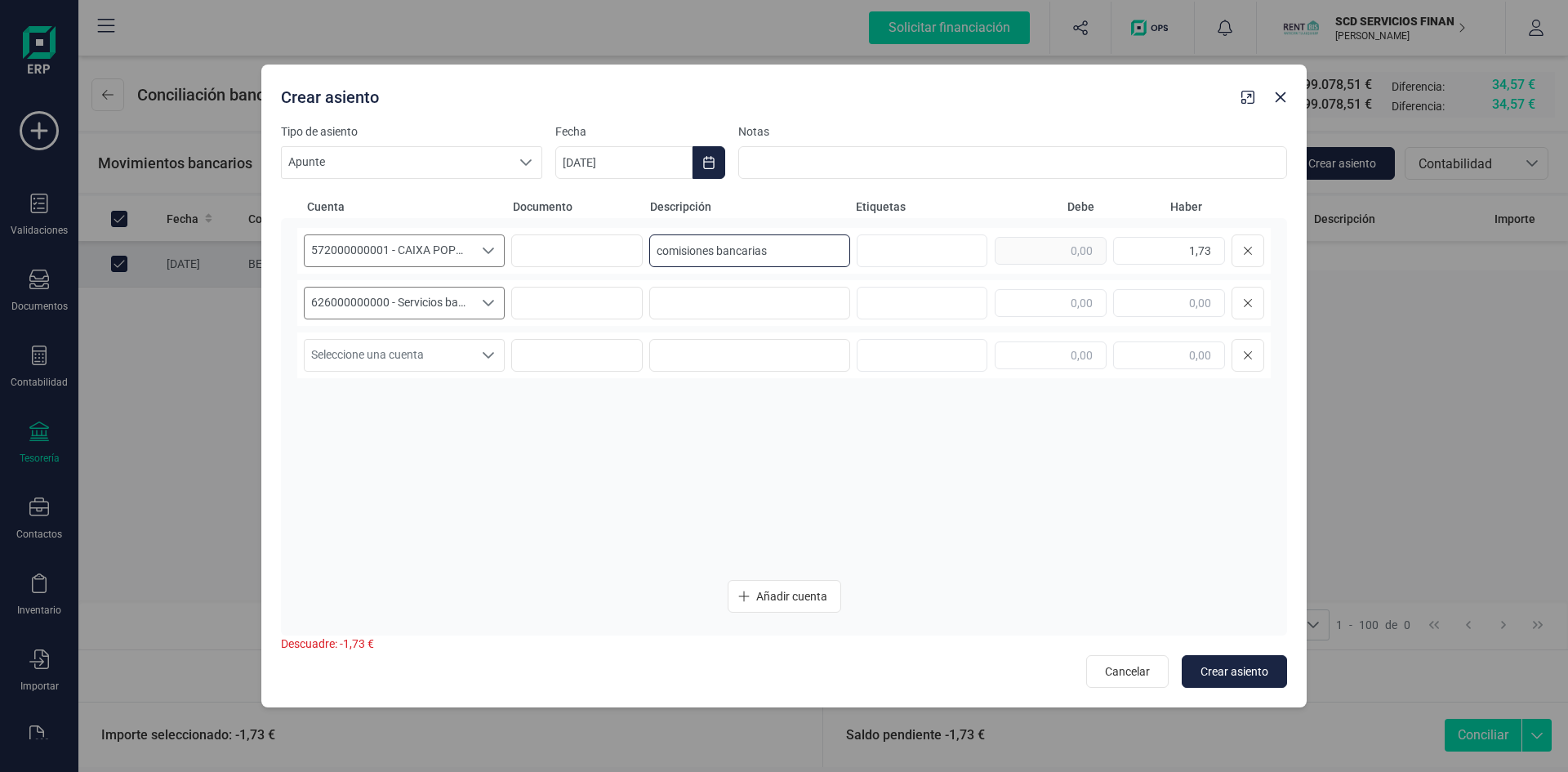
drag, startPoint x: 802, startPoint y: 241, endPoint x: 501, endPoint y: 256, distance: 300.9
click at [503, 254] on div "572000000001 - CAIXA POPULAR-CAIXA RURAL, S.C.C.V. 572000000001 - CAIXA POPULAR…" at bounding box center [784, 251] width 974 height 46
click at [775, 296] on input at bounding box center [749, 303] width 201 height 33
paste input "comisiones bancarias"
type input "comisiones bancarias"
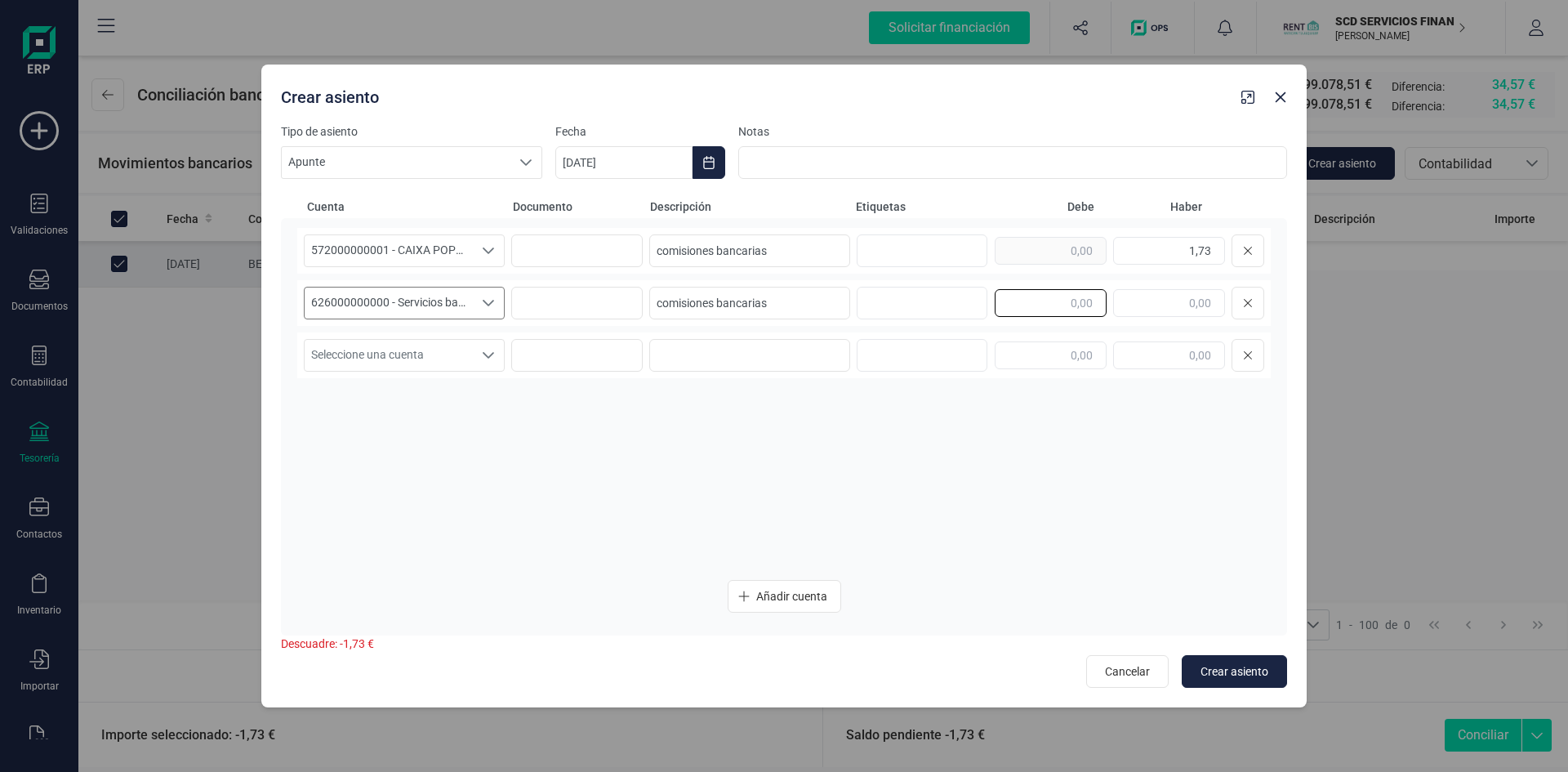
click at [1054, 306] on input "text" at bounding box center [1051, 303] width 112 height 28
type input "1,73"
click at [1240, 666] on span "Crear asiento" at bounding box center [1235, 671] width 68 height 16
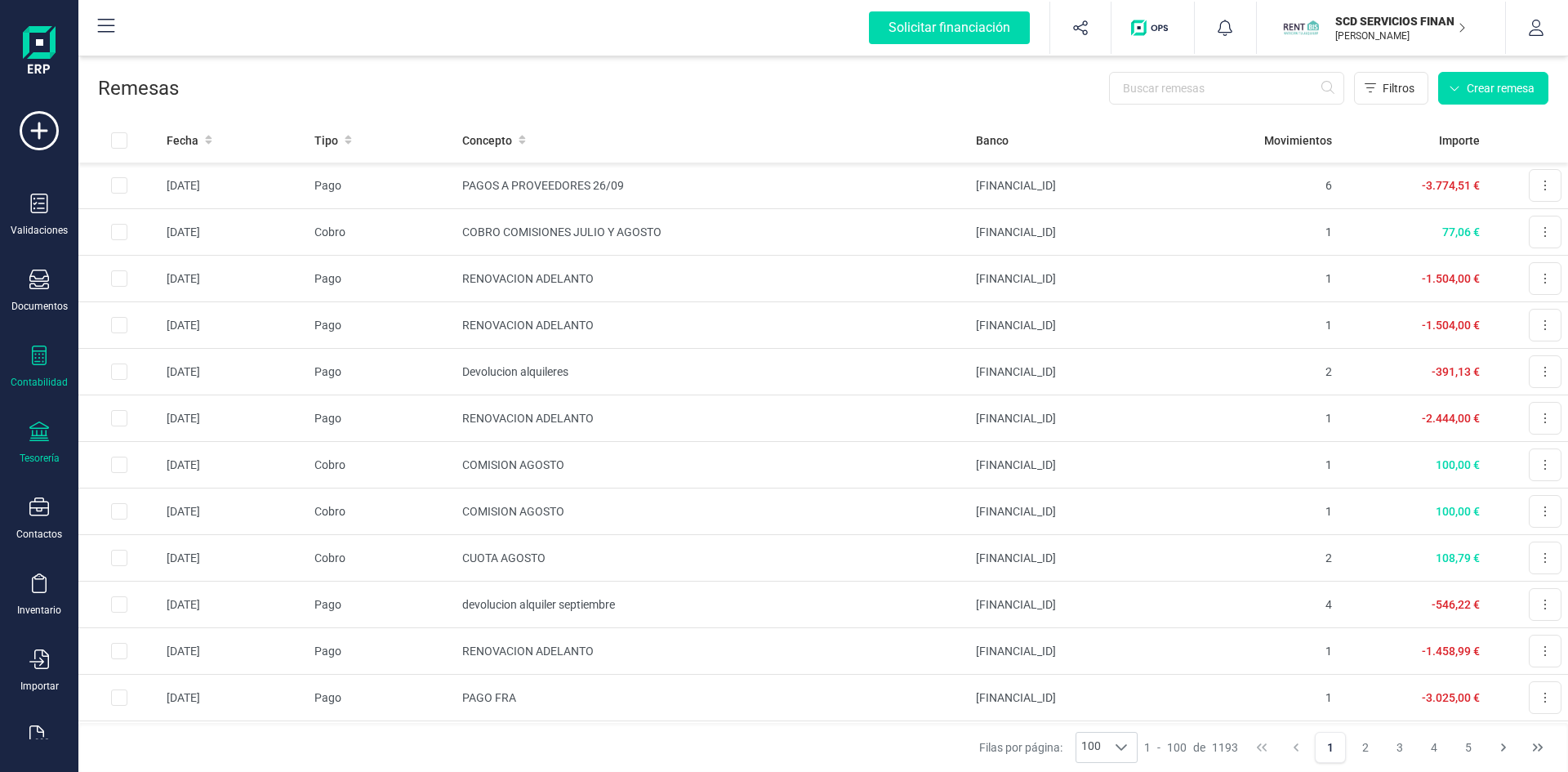
click at [35, 365] on div at bounding box center [39, 357] width 20 height 24
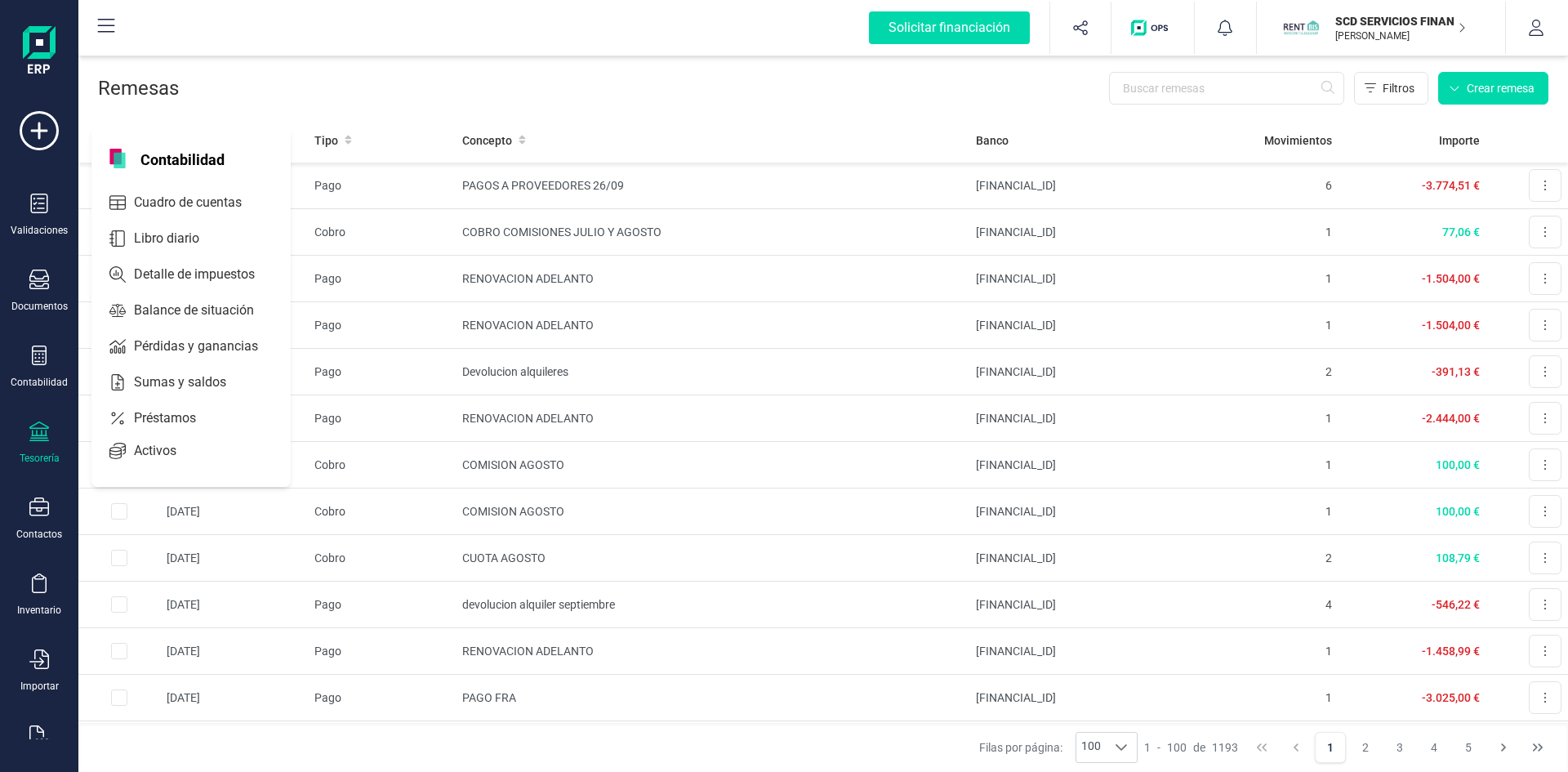
click at [162, 417] on span "Préstamos" at bounding box center [176, 418] width 98 height 20
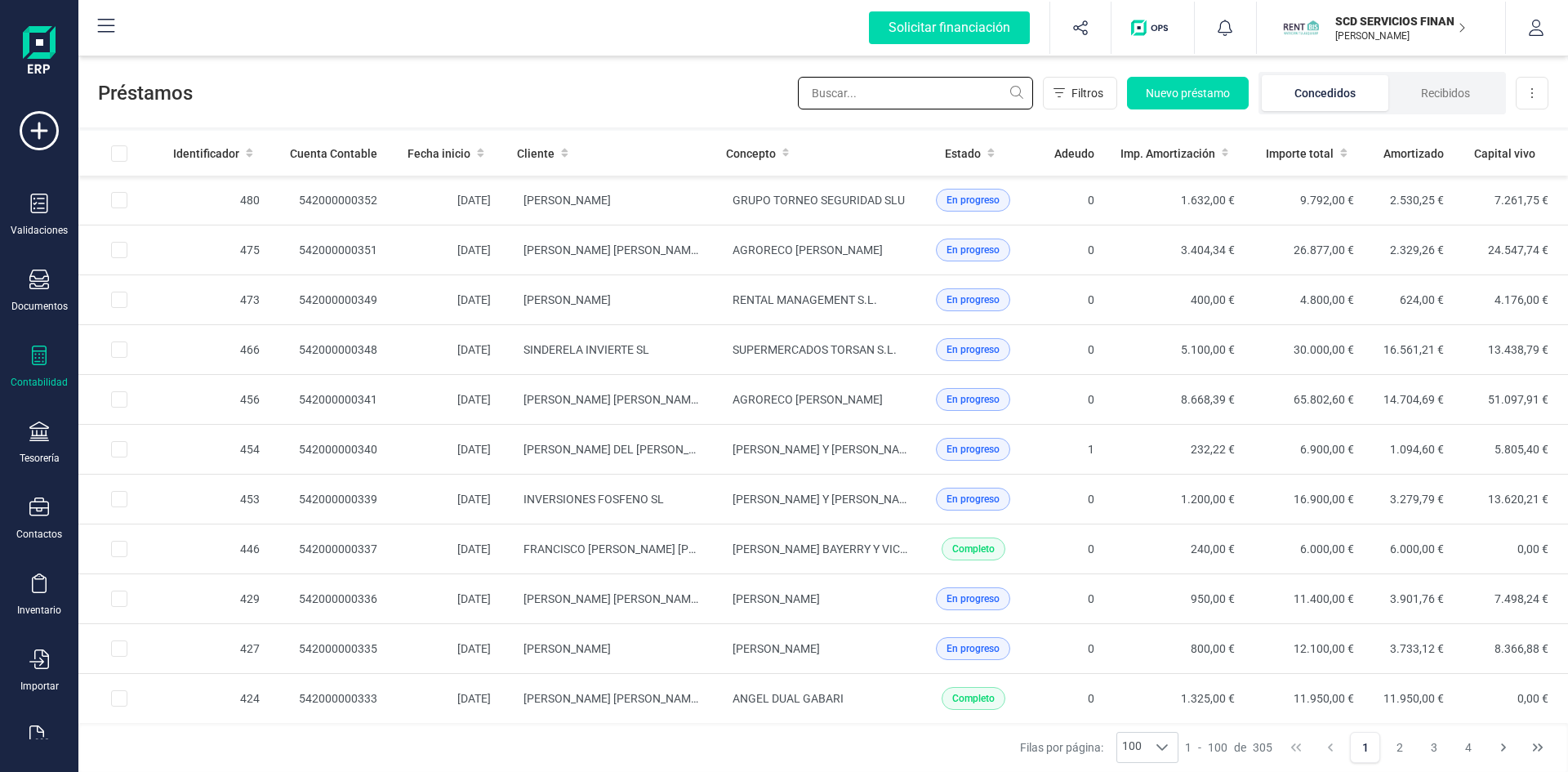
click at [858, 93] on input "text" at bounding box center [915, 93] width 235 height 33
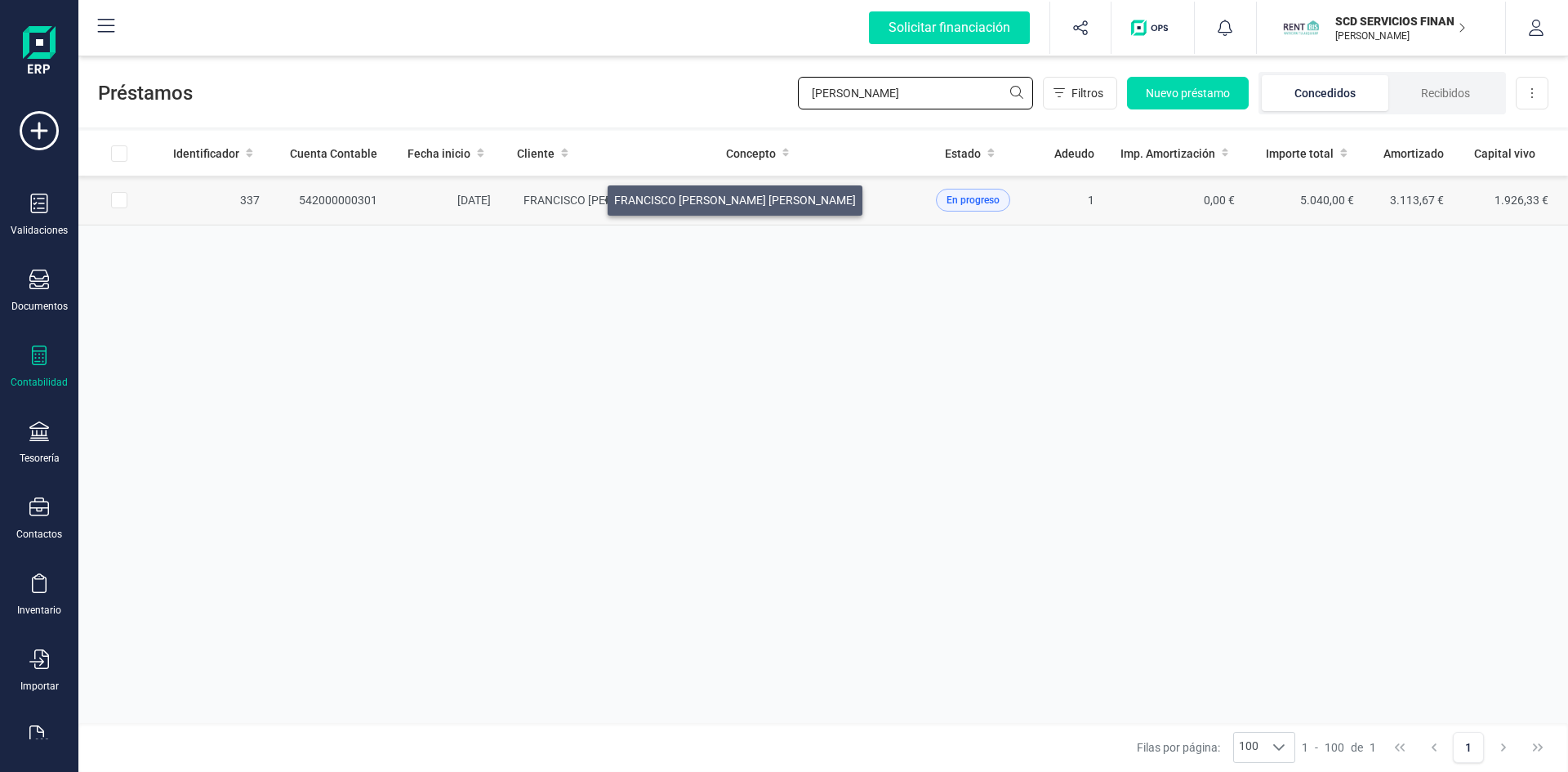
type input "[PERSON_NAME]"
click at [588, 196] on span "FRANCISCO [PERSON_NAME] [PERSON_NAME]" at bounding box center [645, 200] width 242 height 13
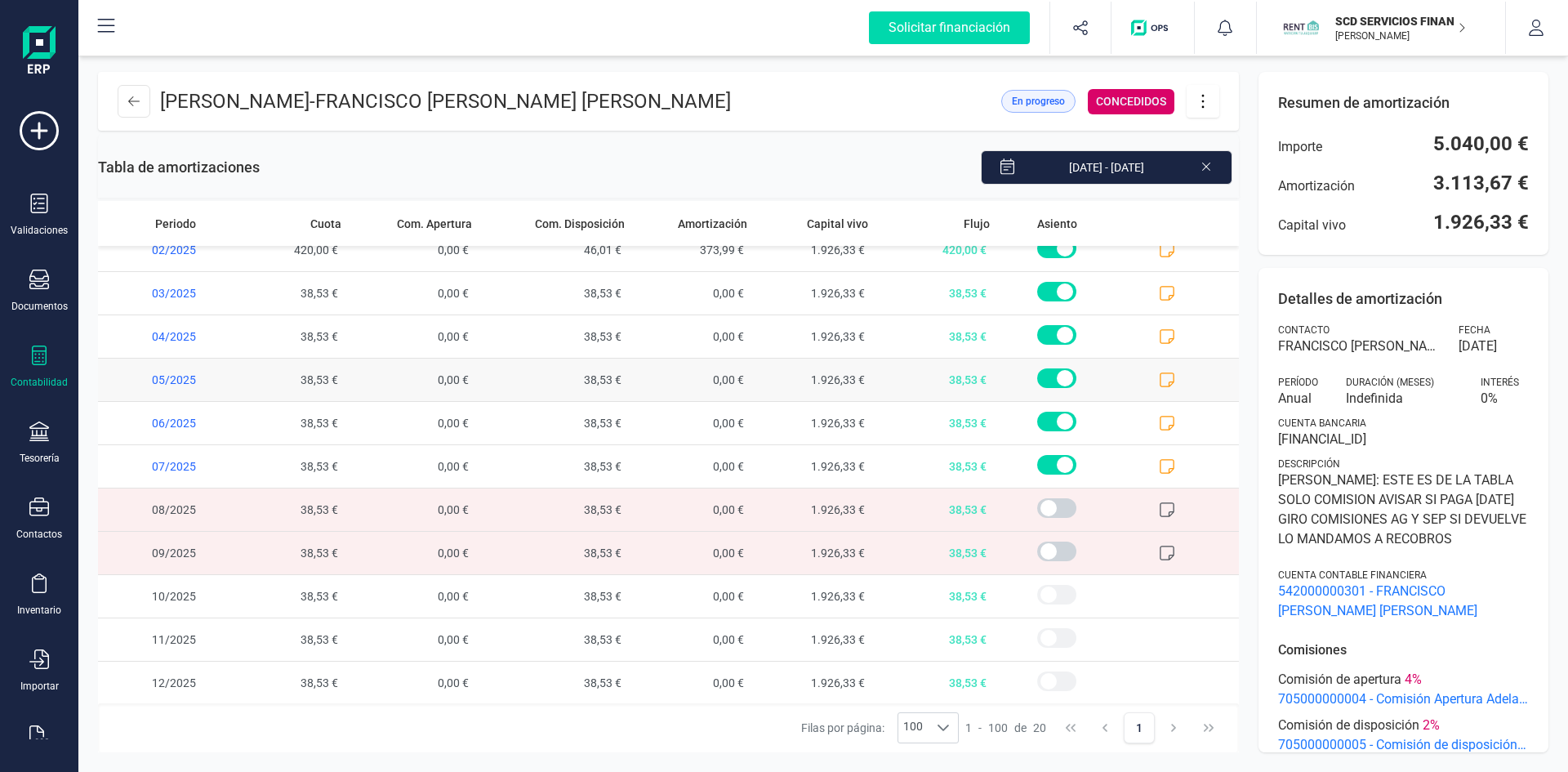
scroll to position [408, 0]
click at [1159, 508] on icon at bounding box center [1167, 508] width 16 height 16
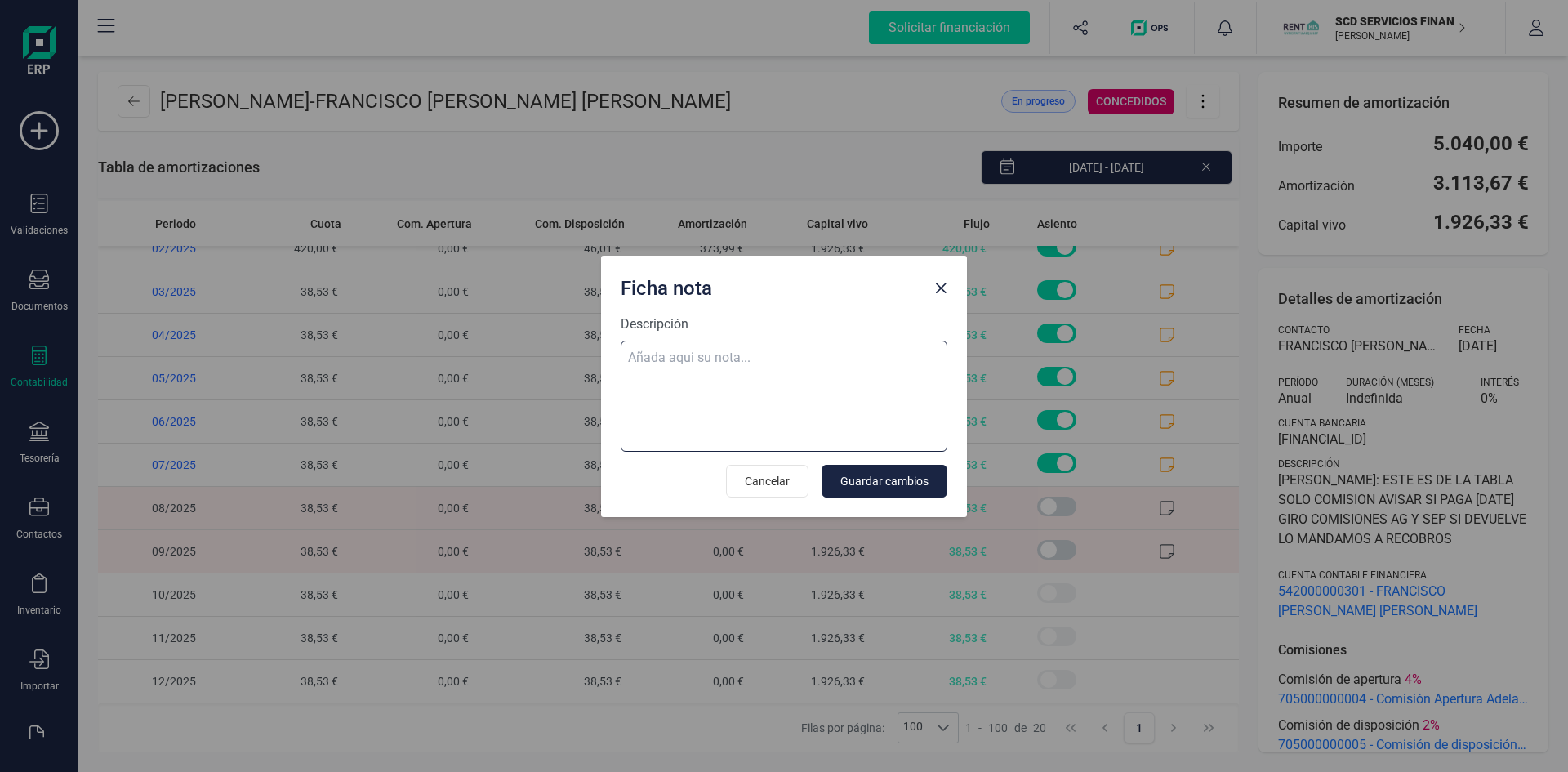
click at [799, 372] on textarea "Descripción" at bounding box center [784, 396] width 327 height 111
paste textarea "[DATE] 9 ab.rem.20250272512 77,06"
type textarea "[DATE] 9 ab.rem.20250272512 77,06"
click at [880, 483] on span "Guardar cambios" at bounding box center [884, 481] width 88 height 16
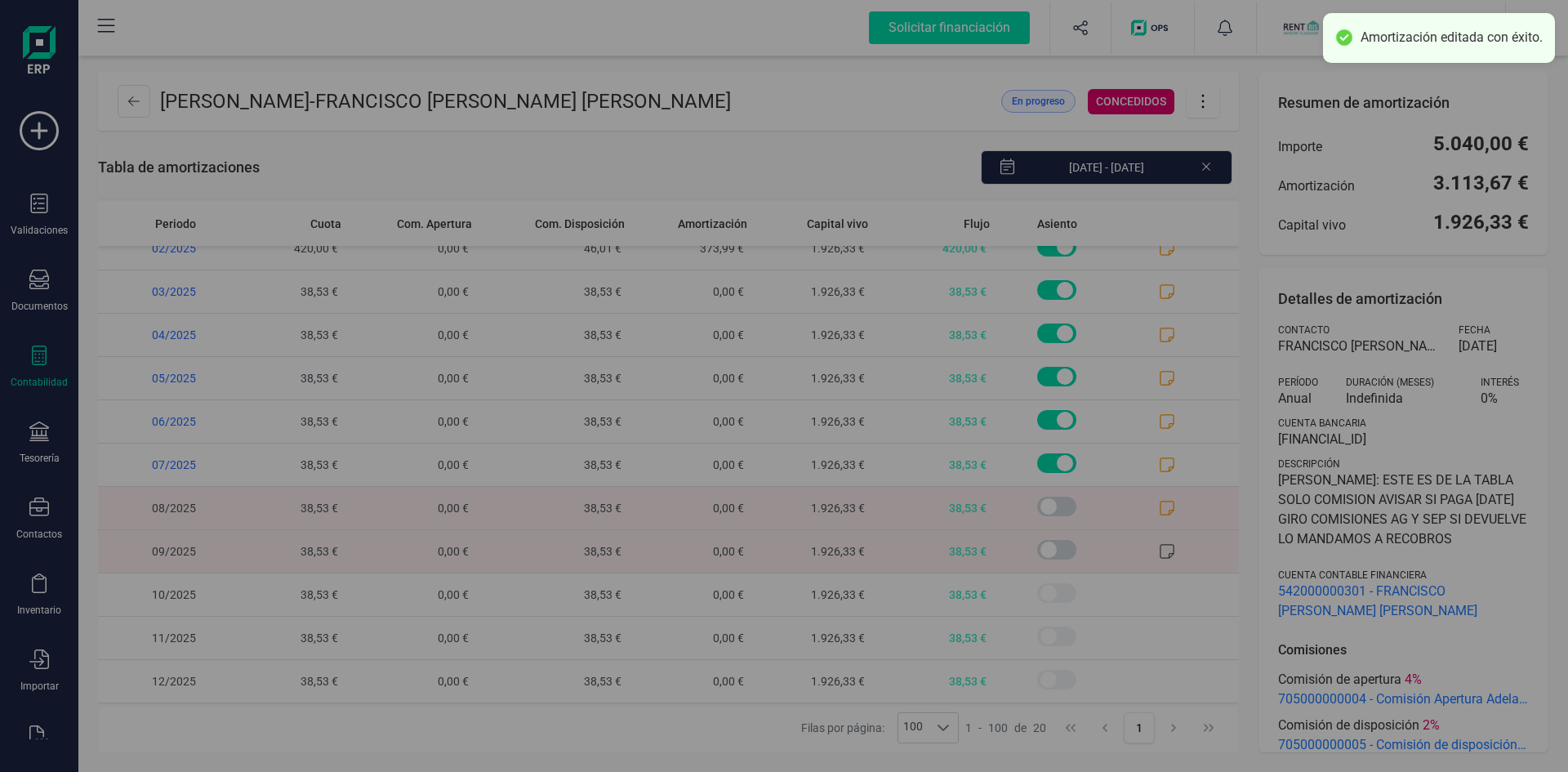
scroll to position [0, 0]
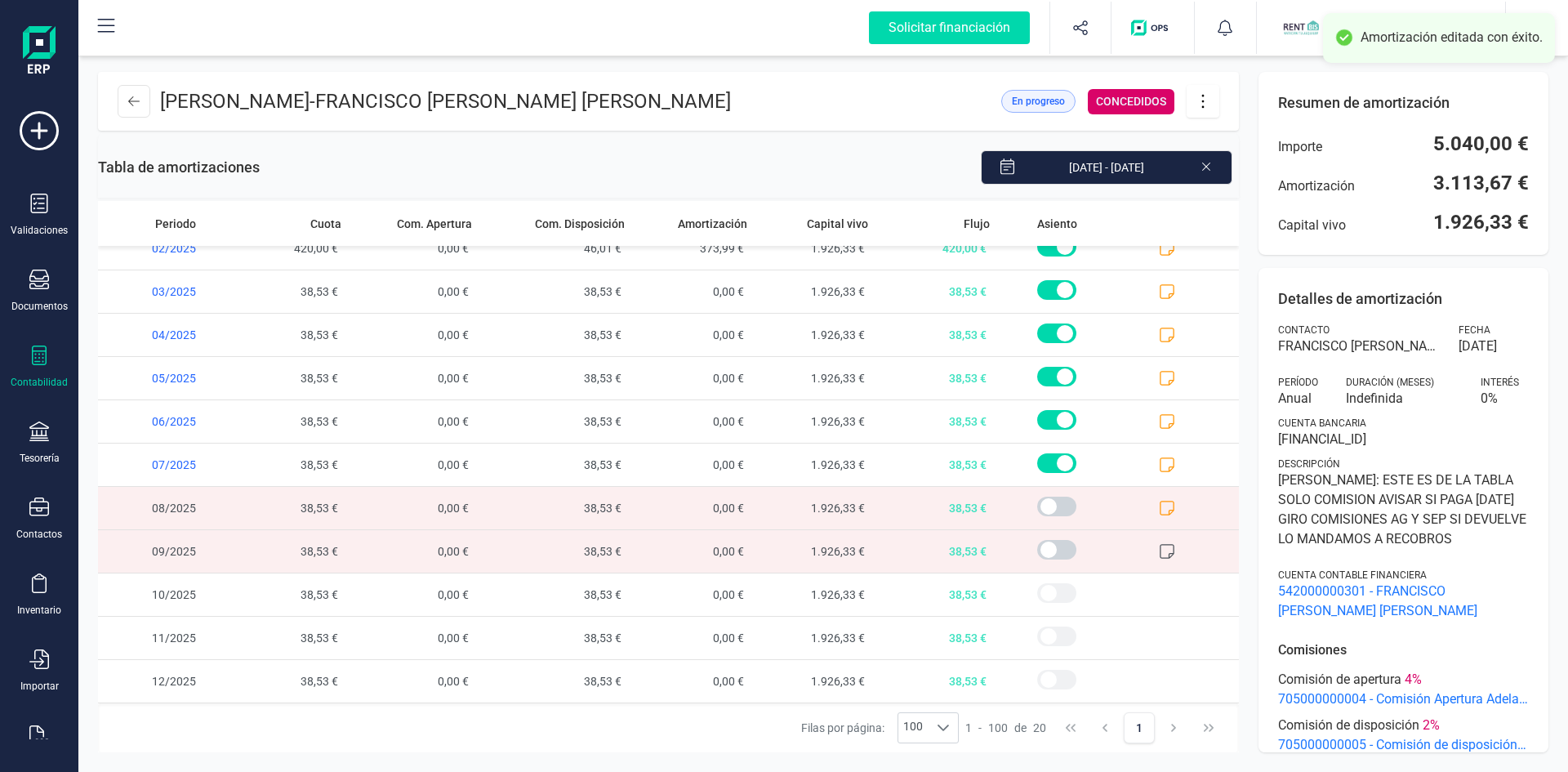
click at [1159, 553] on icon at bounding box center [1167, 551] width 16 height 16
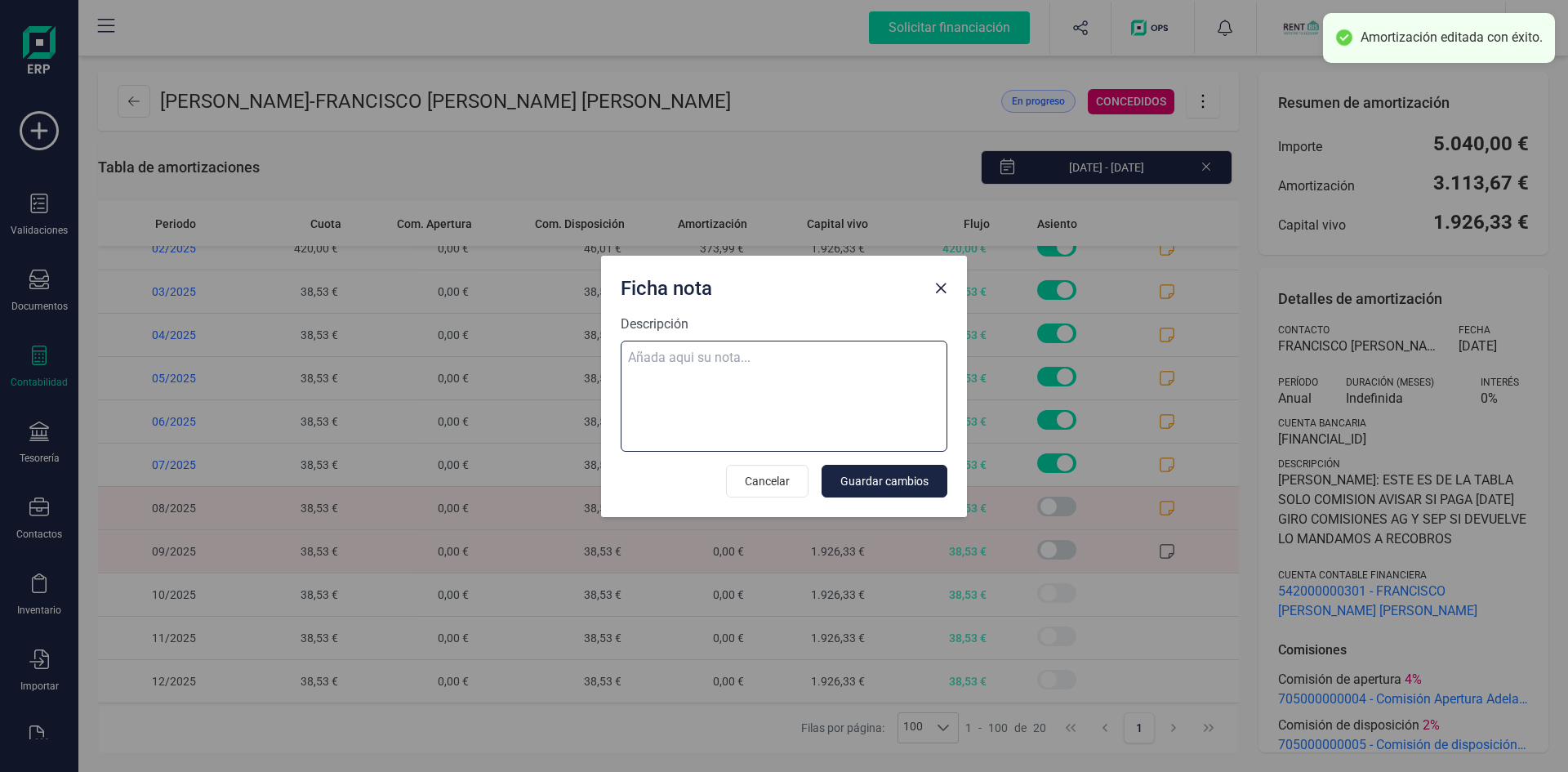
click at [669, 367] on textarea "Descripción" at bounding box center [784, 396] width 327 height 111
paste textarea "[DATE] 9 ab.rem.20250272512 77,06"
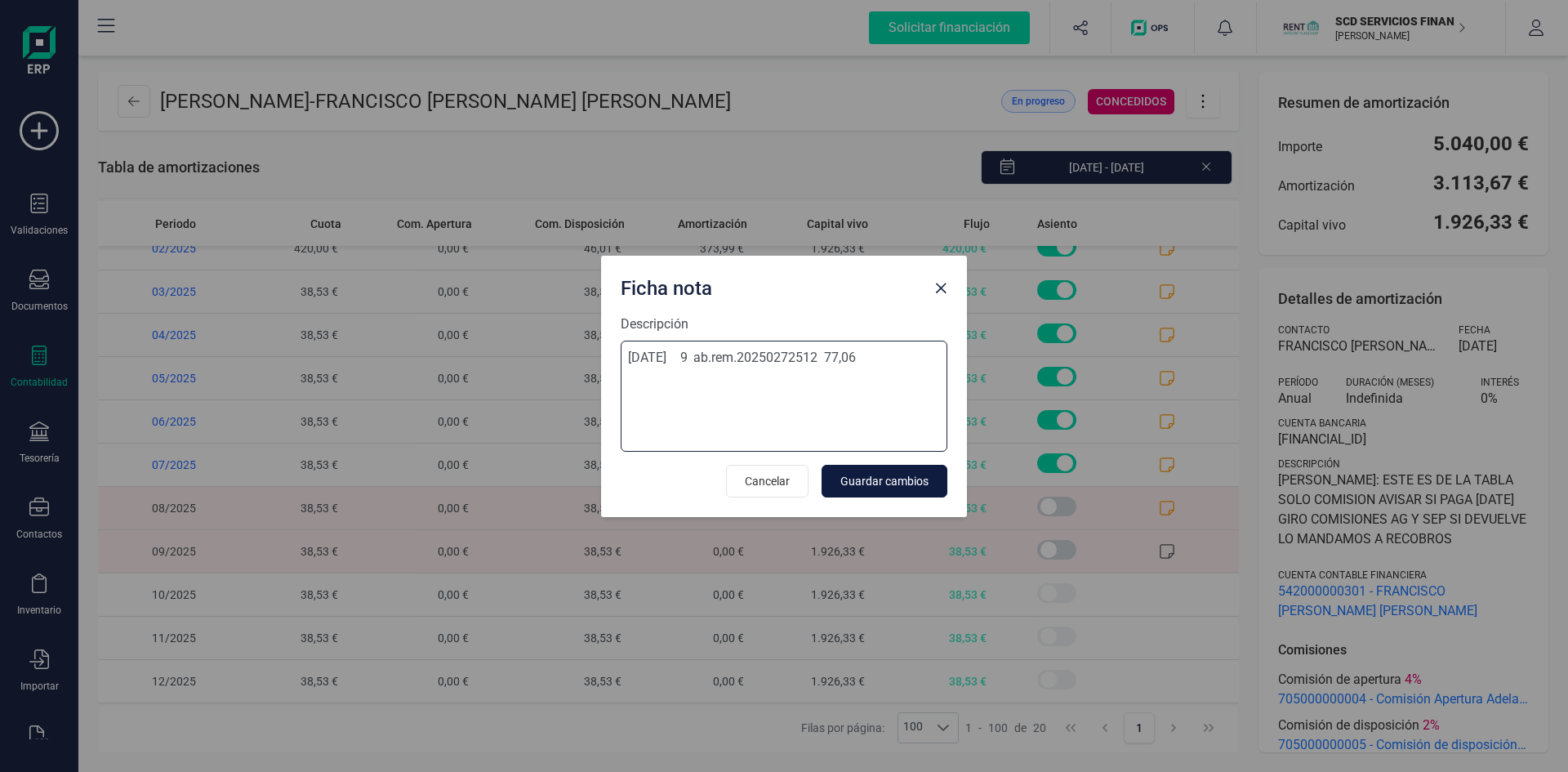
type textarea "[DATE] 9 ab.rem.20250272512 77,06"
click at [881, 481] on span "Guardar cambios" at bounding box center [884, 481] width 88 height 16
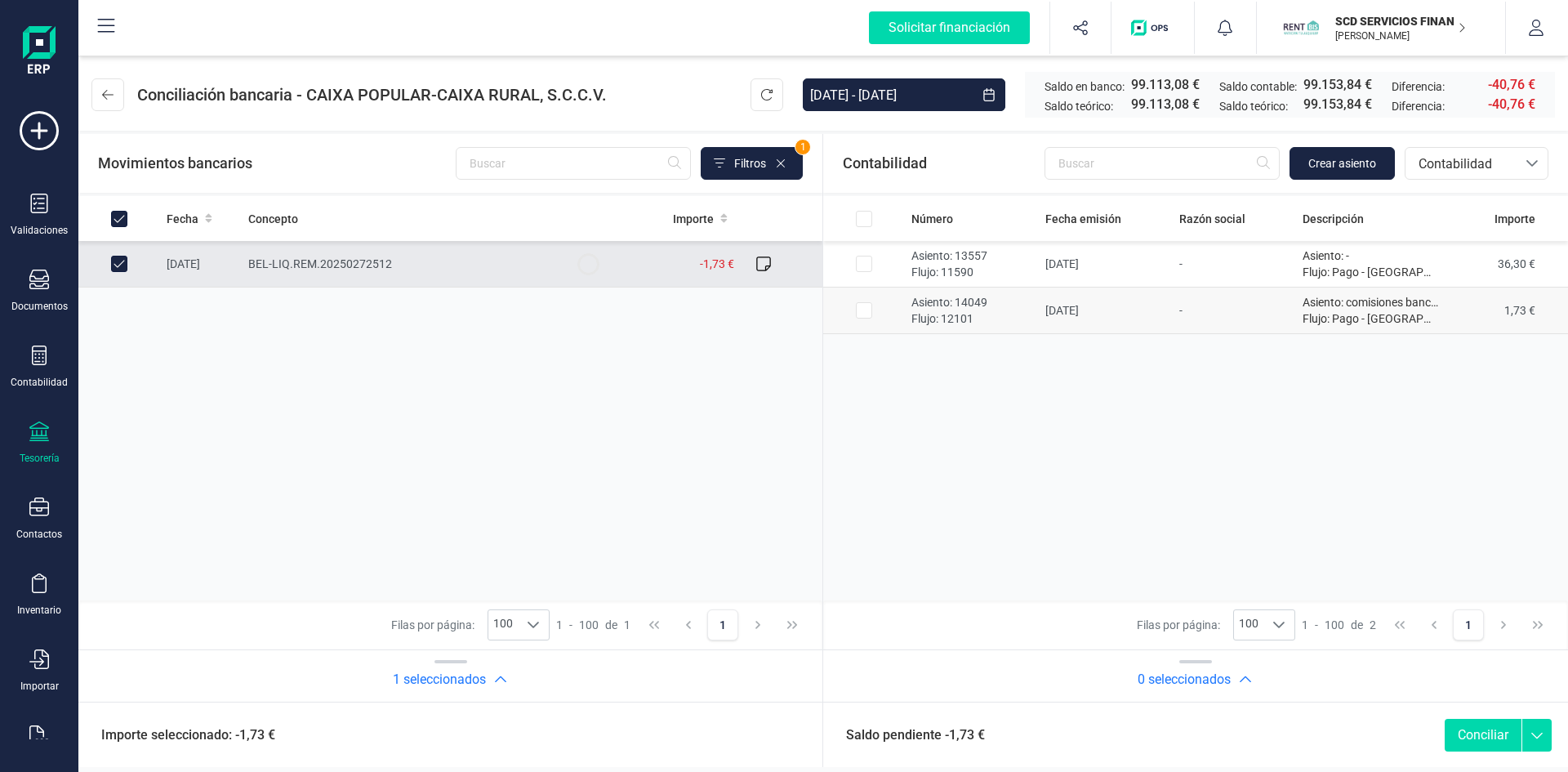
click at [867, 310] on input "Row Selected 5a41a88f-2ec3-4d75-a11f-b619222ba765" at bounding box center [864, 310] width 16 height 16
checkbox input "true"
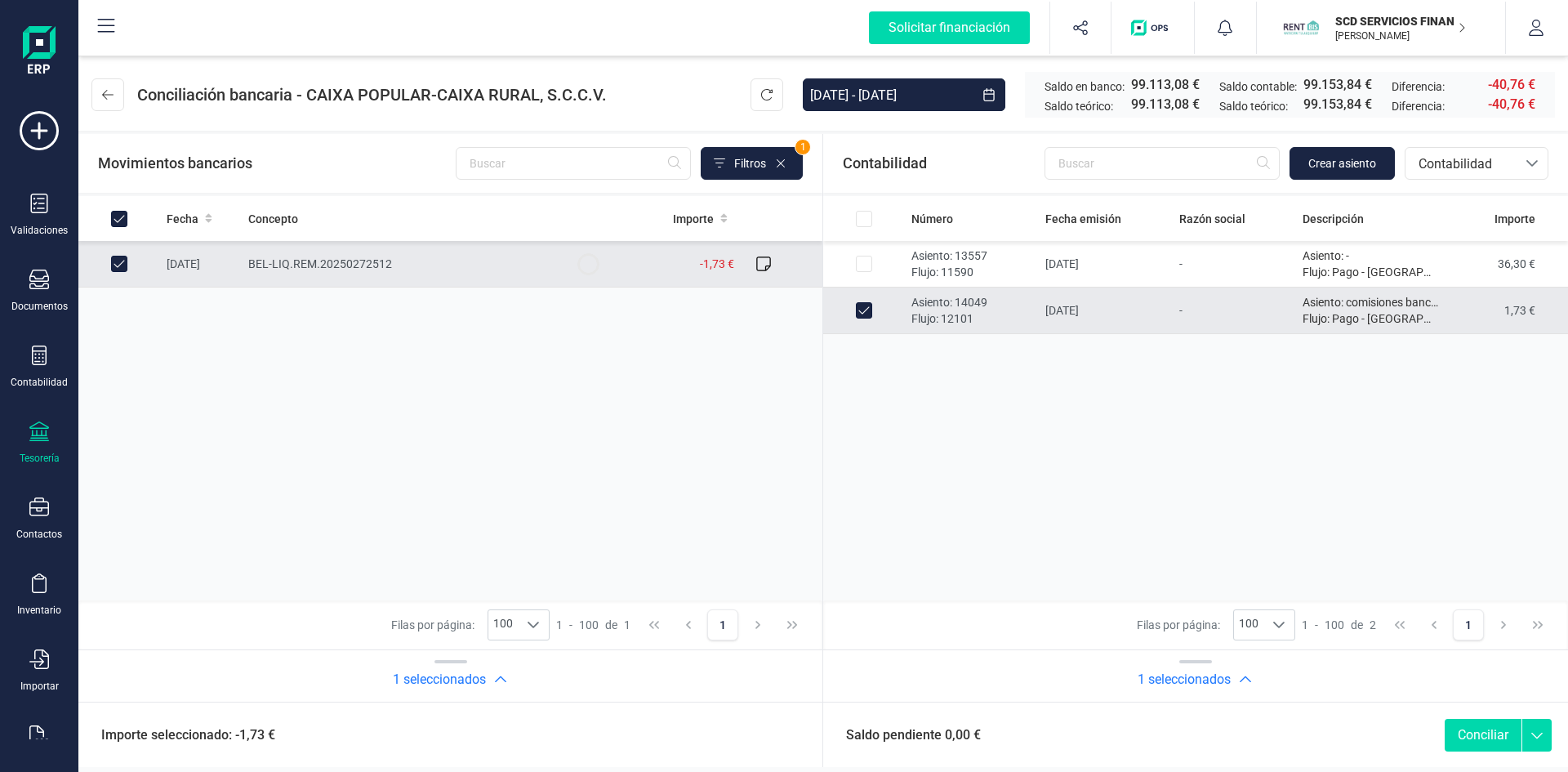
click at [1472, 737] on button "Conciliar" at bounding box center [1483, 735] width 77 height 33
checkbox input "false"
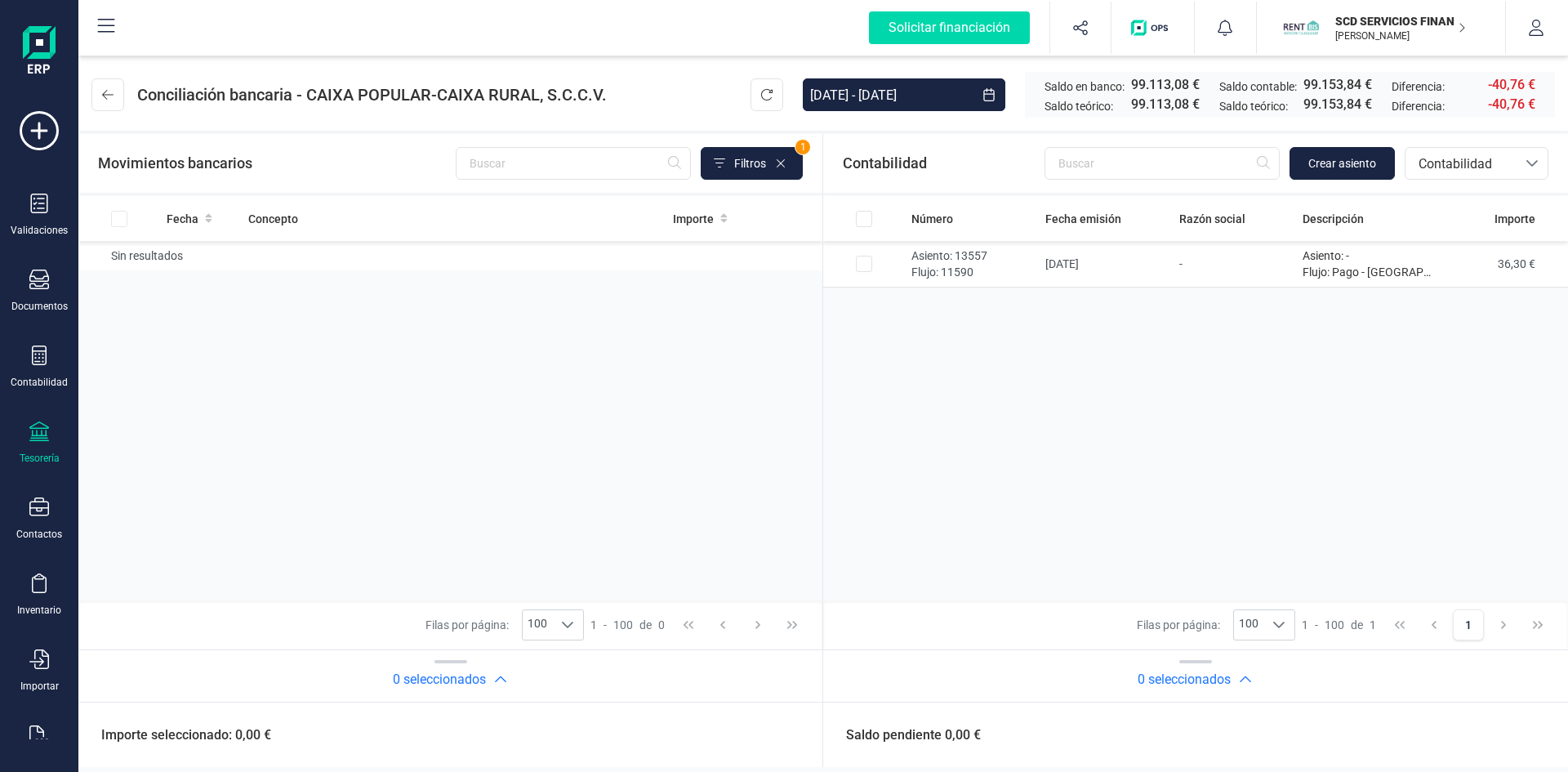
click at [1258, 741] on div "Saldo pendiente 0,00 €" at bounding box center [1195, 734] width 745 height 65
